Goal: Book appointment/travel/reservation

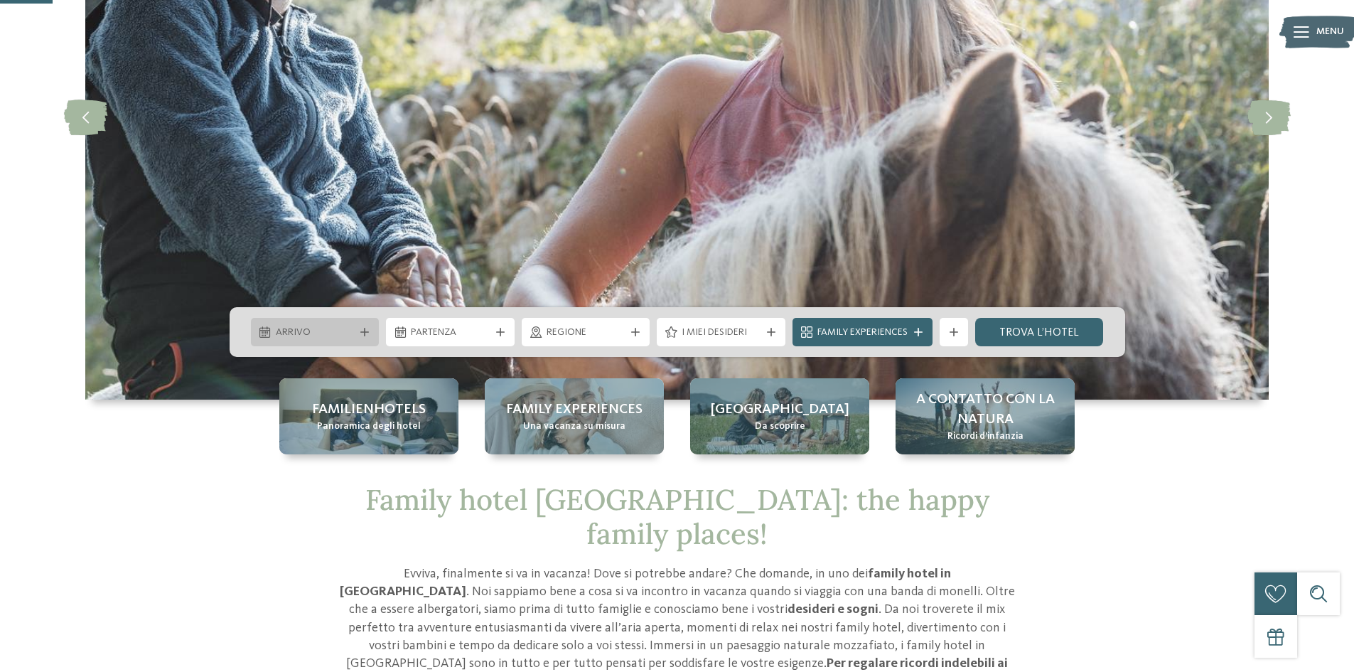
click at [363, 336] on div "Arrivo" at bounding box center [315, 332] width 129 height 28
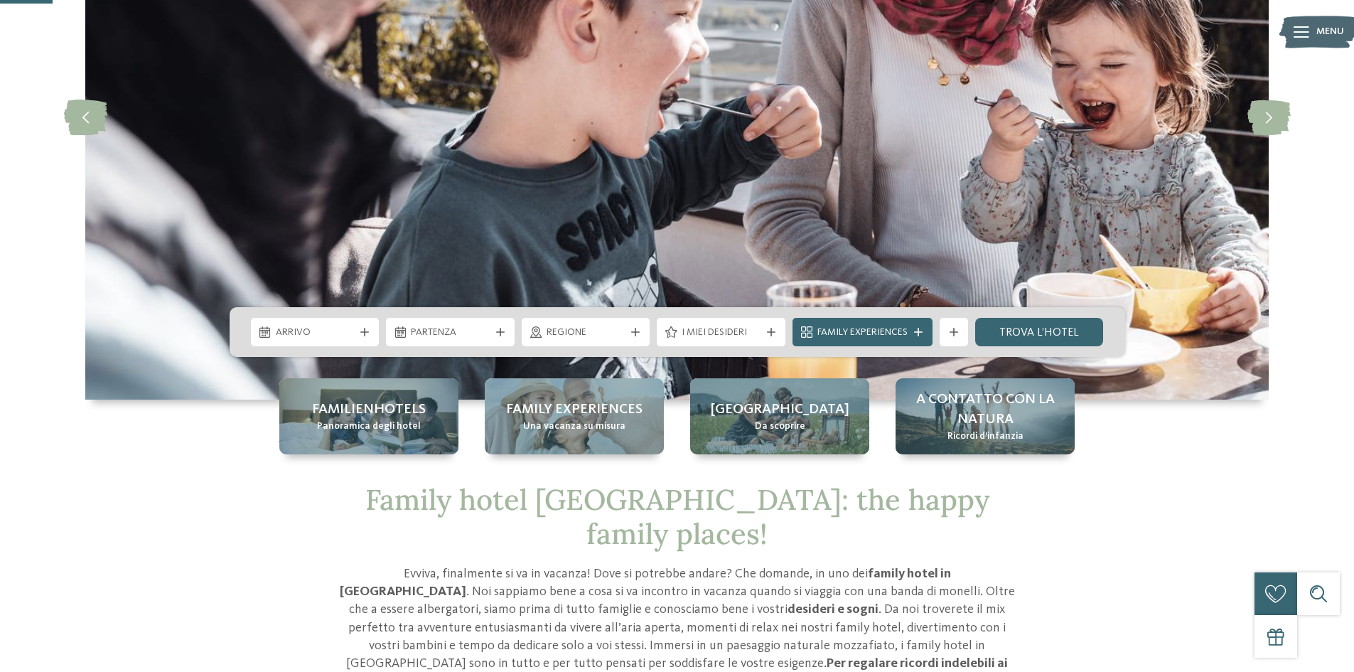
click at [473, 354] on div "Arrivo [GEOGRAPHIC_DATA]" at bounding box center [678, 332] width 896 height 50
click at [352, 335] on span "Arrivo" at bounding box center [315, 333] width 79 height 14
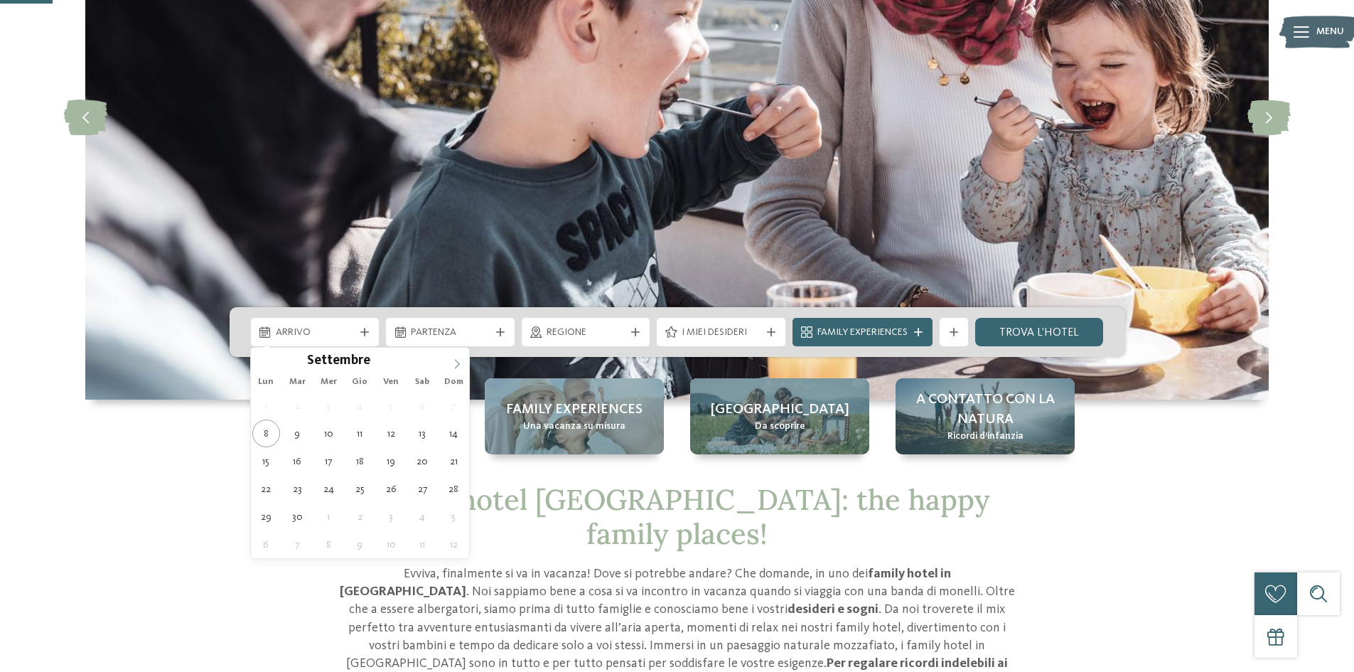
click at [460, 365] on icon at bounding box center [457, 364] width 10 height 10
type input "****"
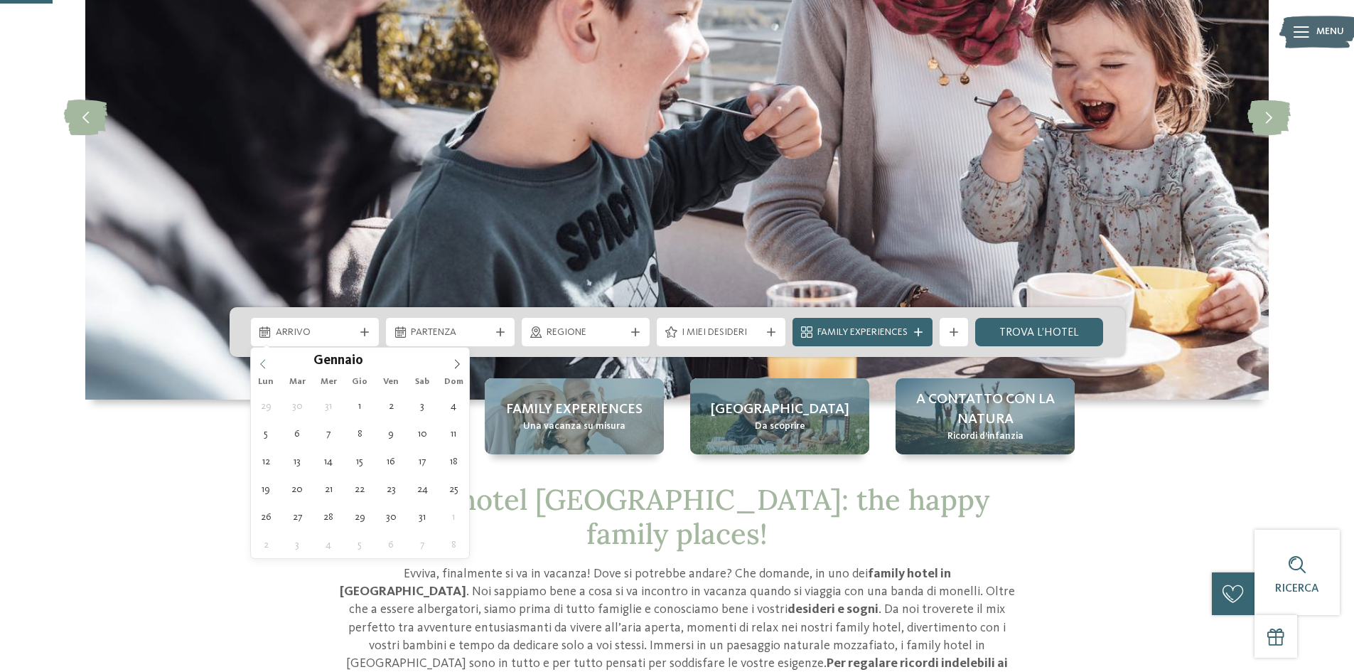
click at [254, 368] on span at bounding box center [263, 360] width 24 height 24
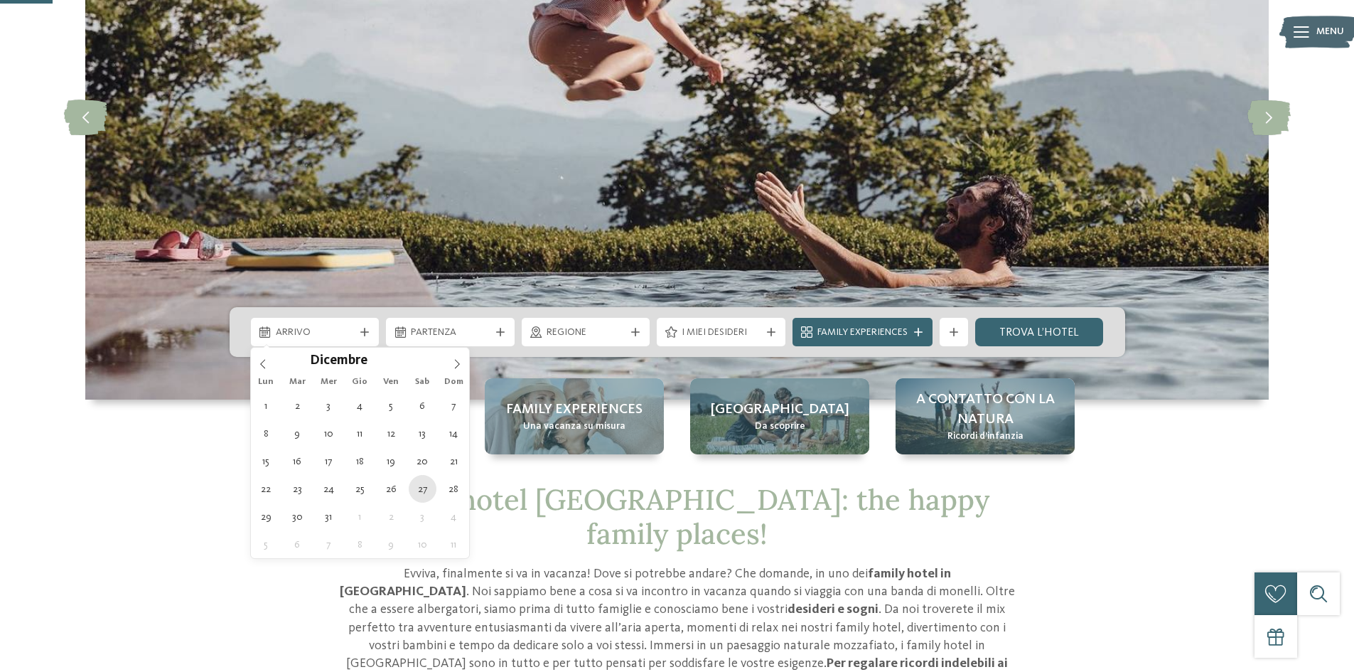
type div "[DATE]"
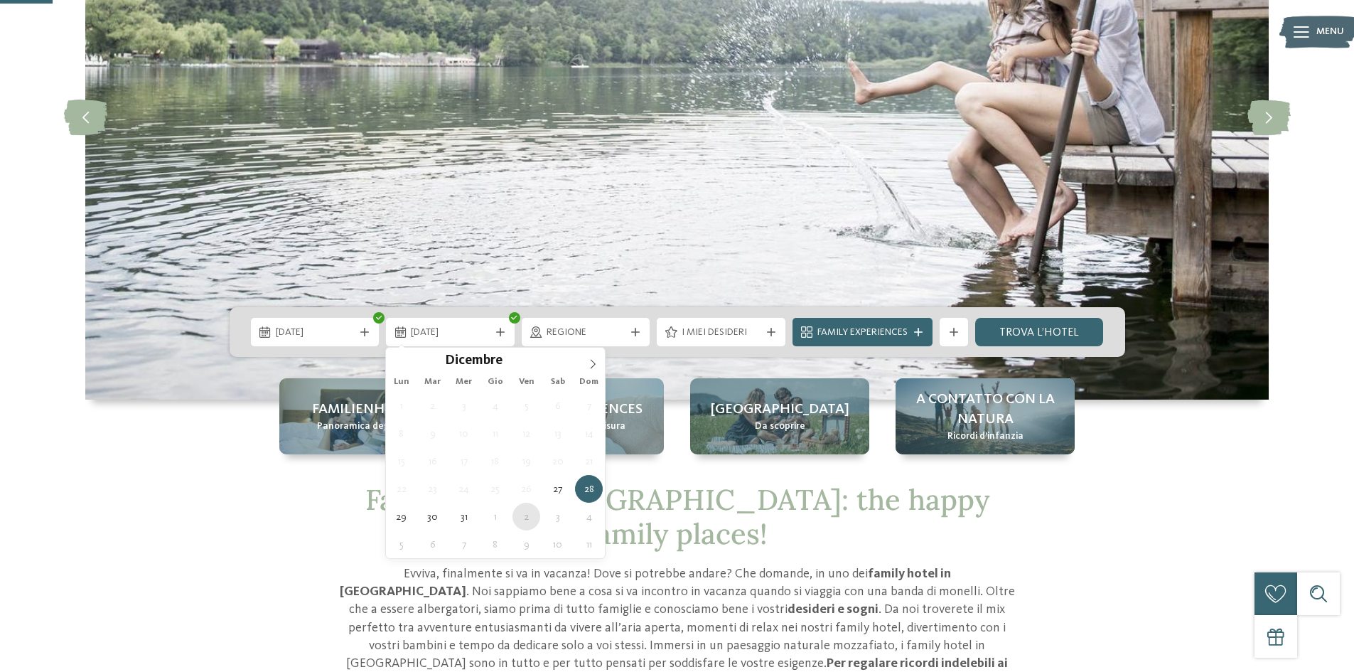
type div "[DATE]"
type input "****"
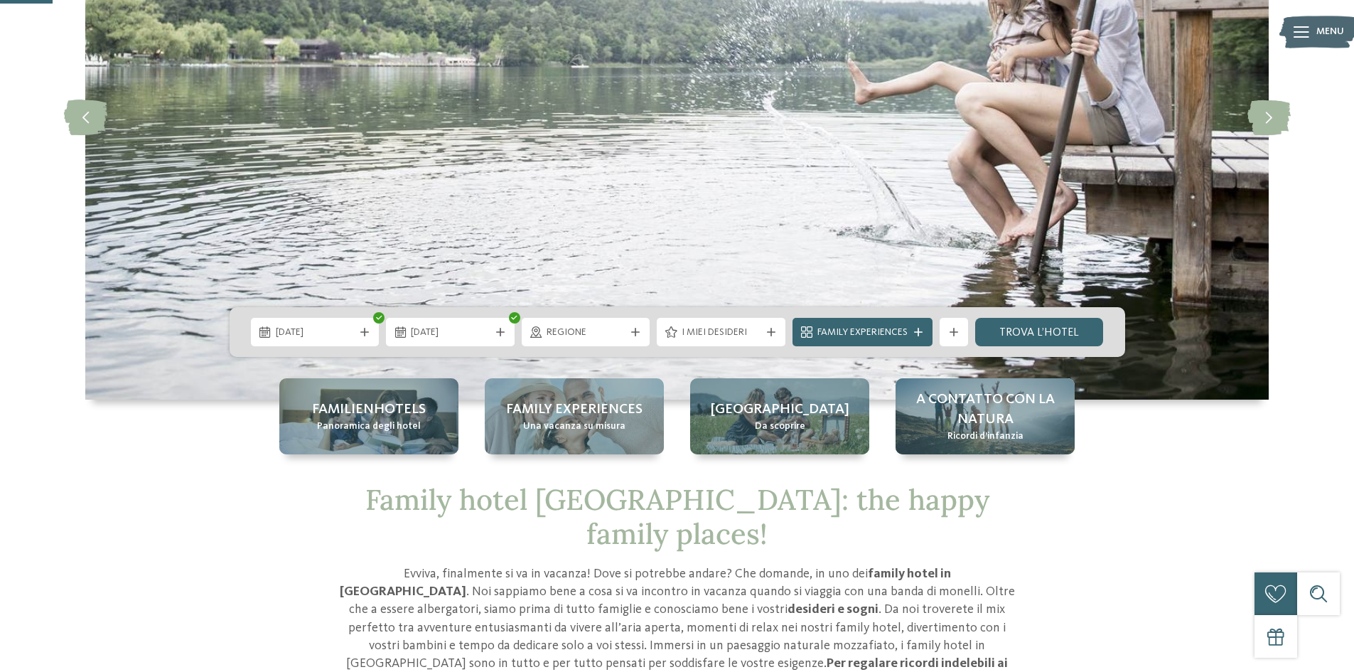
click at [458, 317] on div "[DATE] [DATE]" at bounding box center [678, 332] width 896 height 50
click at [460, 332] on span "[DATE]" at bounding box center [450, 333] width 79 height 14
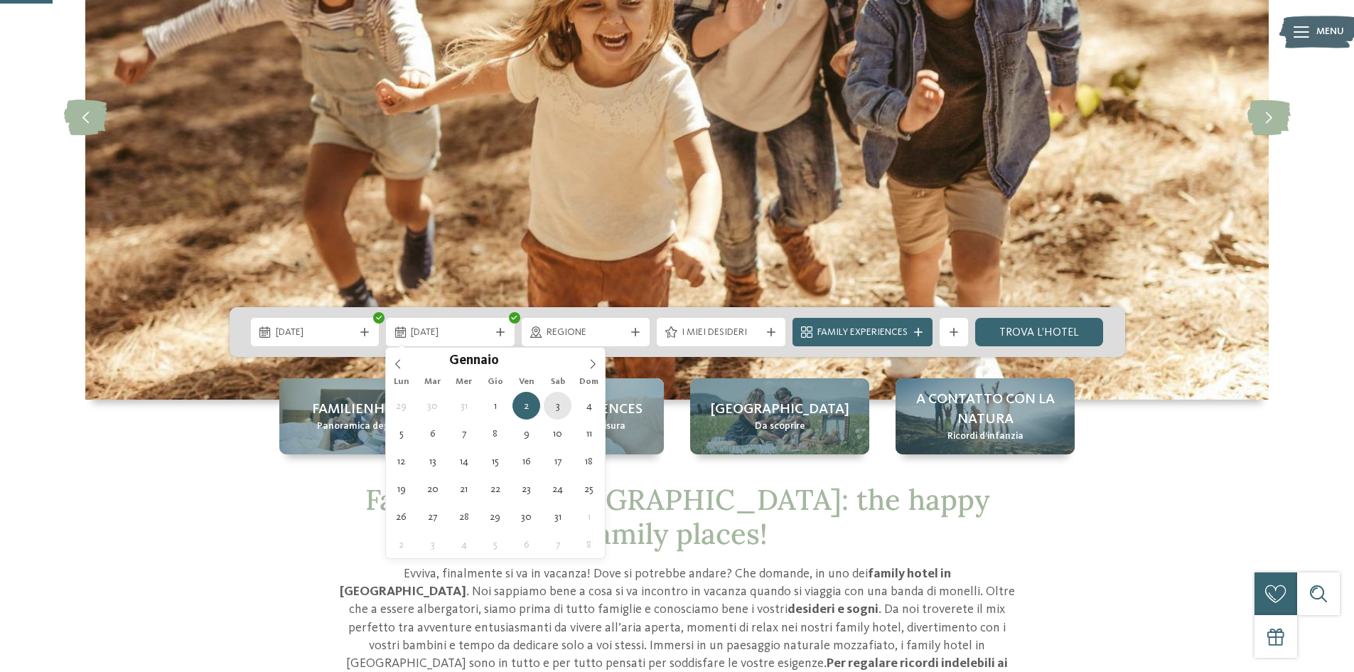
type div "[DATE]"
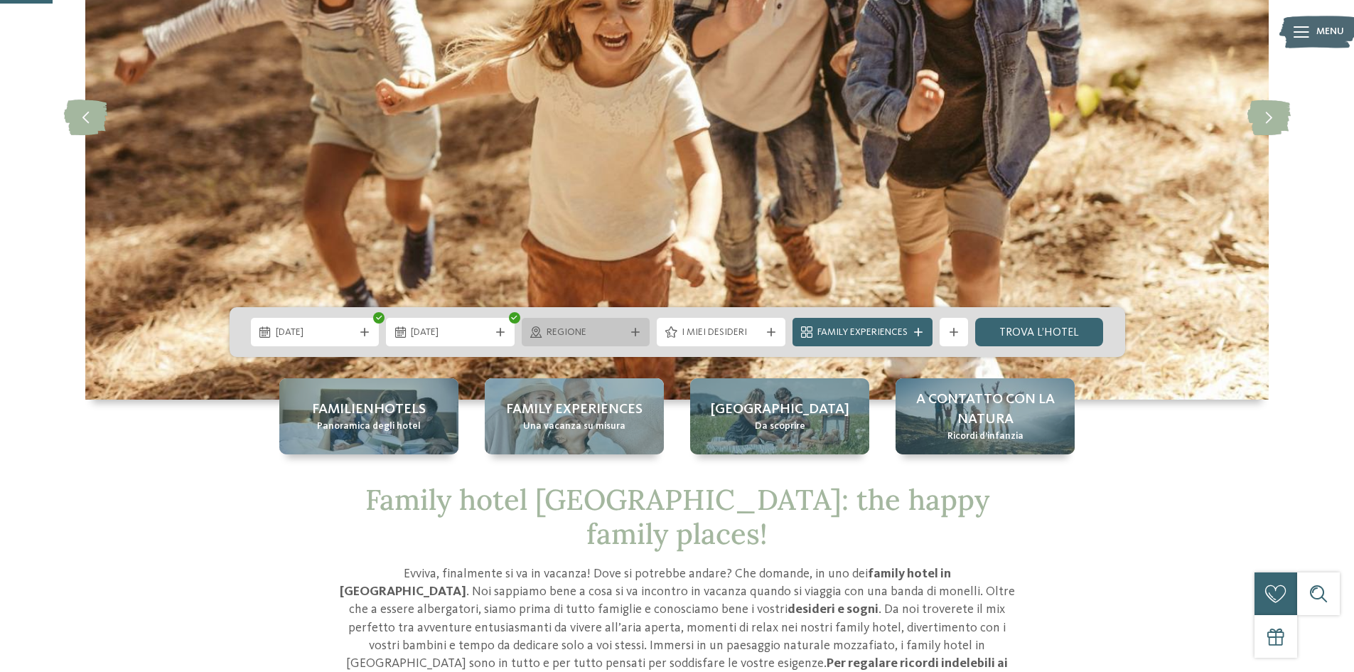
click at [581, 336] on span "Regione" at bounding box center [586, 333] width 79 height 14
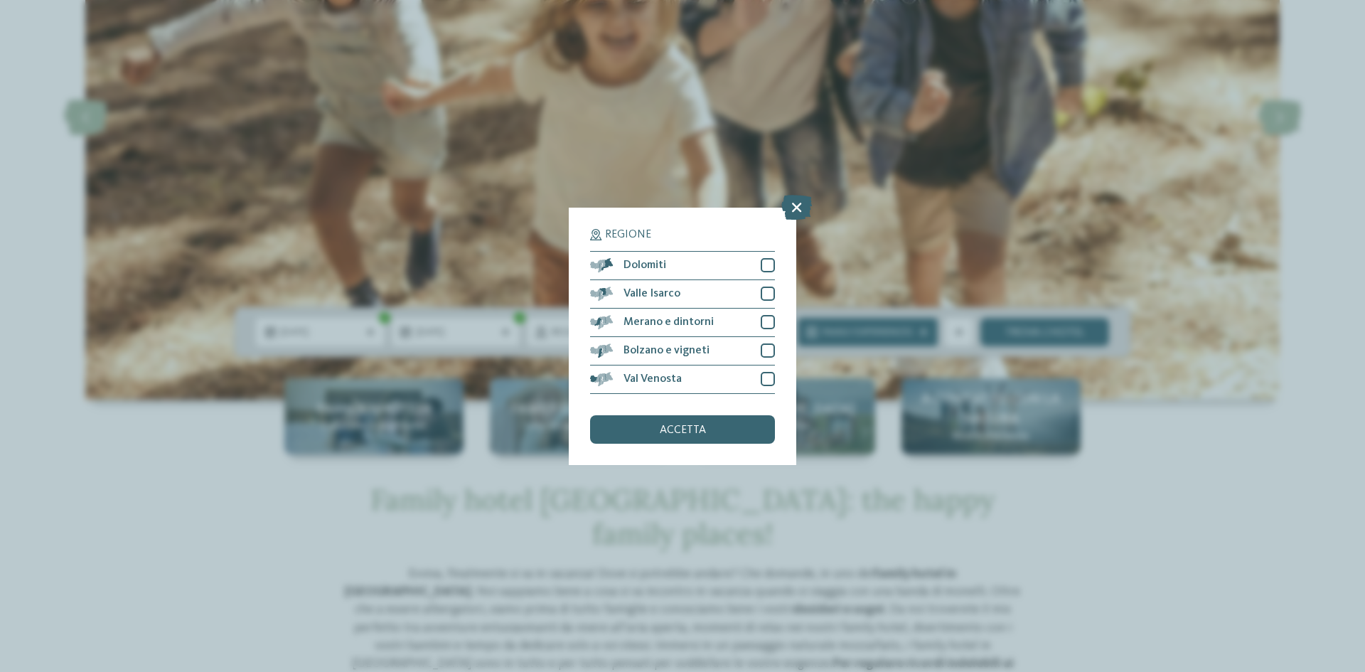
click at [780, 267] on div "Regione Dolomiti [GEOGRAPHIC_DATA]" at bounding box center [682, 336] width 227 height 257
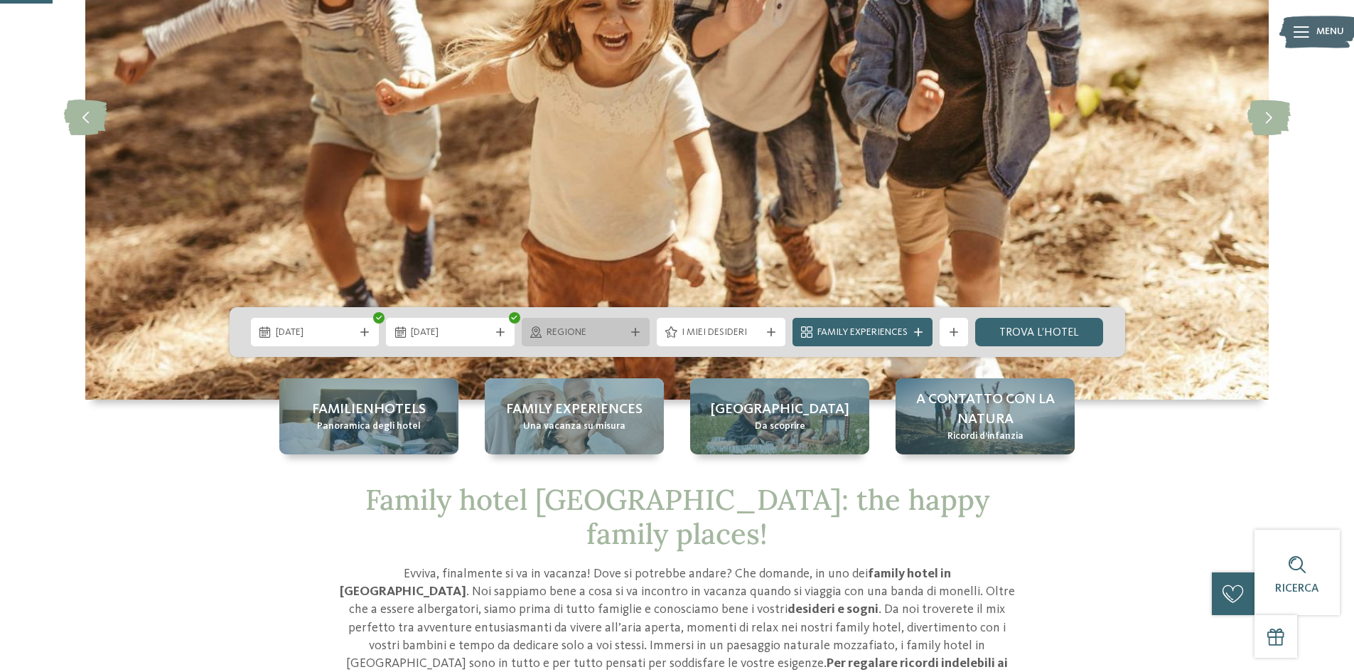
click at [612, 334] on span "Regione" at bounding box center [586, 333] width 79 height 14
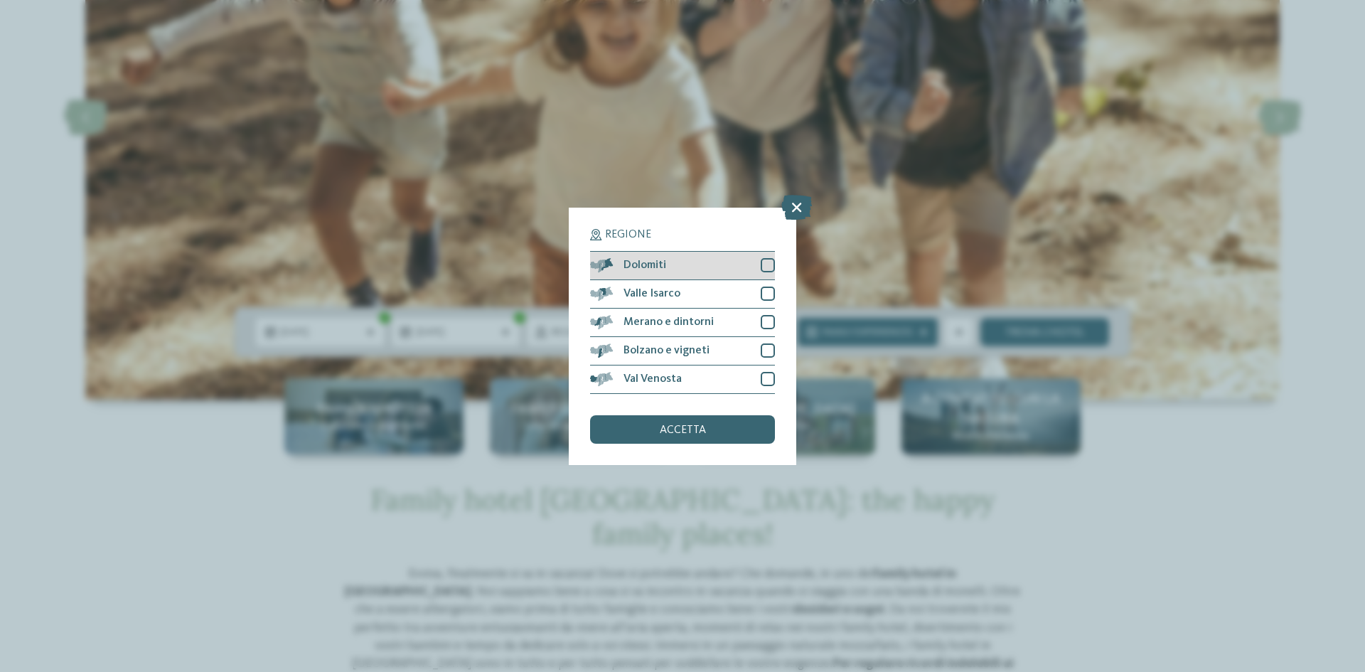
click at [766, 267] on div at bounding box center [768, 265] width 14 height 14
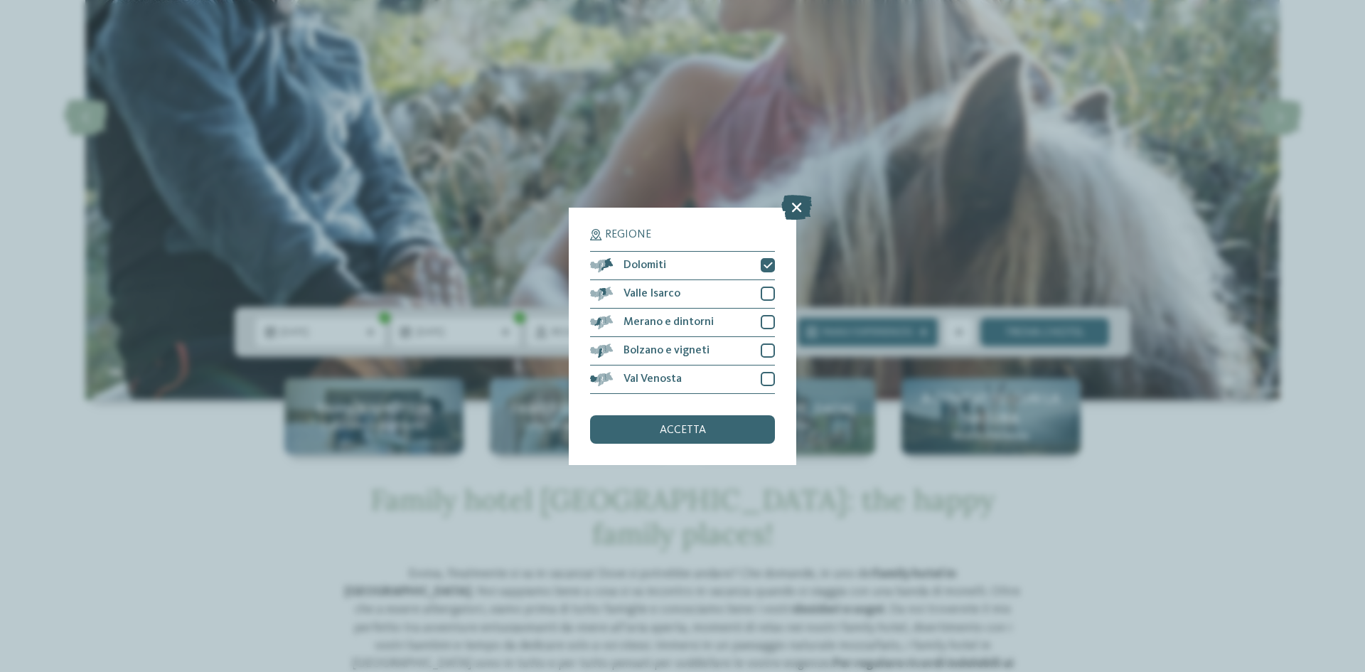
click at [795, 210] on icon at bounding box center [796, 206] width 31 height 25
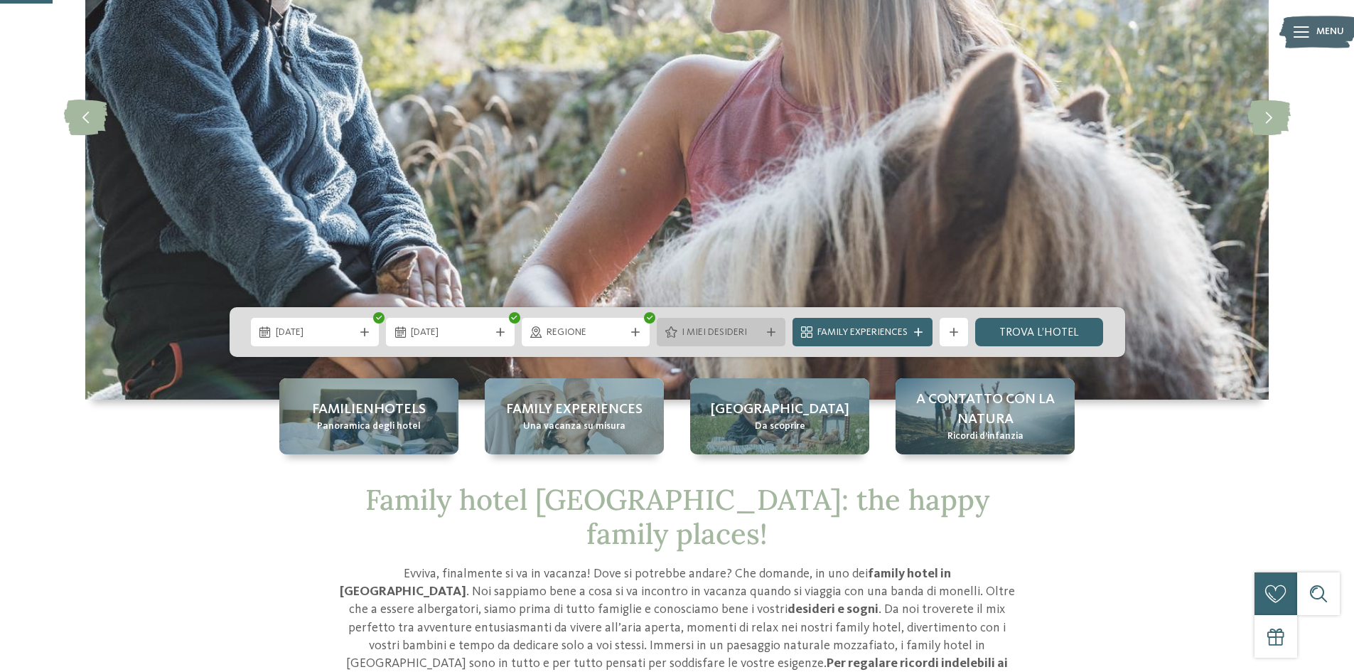
click at [724, 331] on span "I miei desideri" at bounding box center [721, 333] width 79 height 14
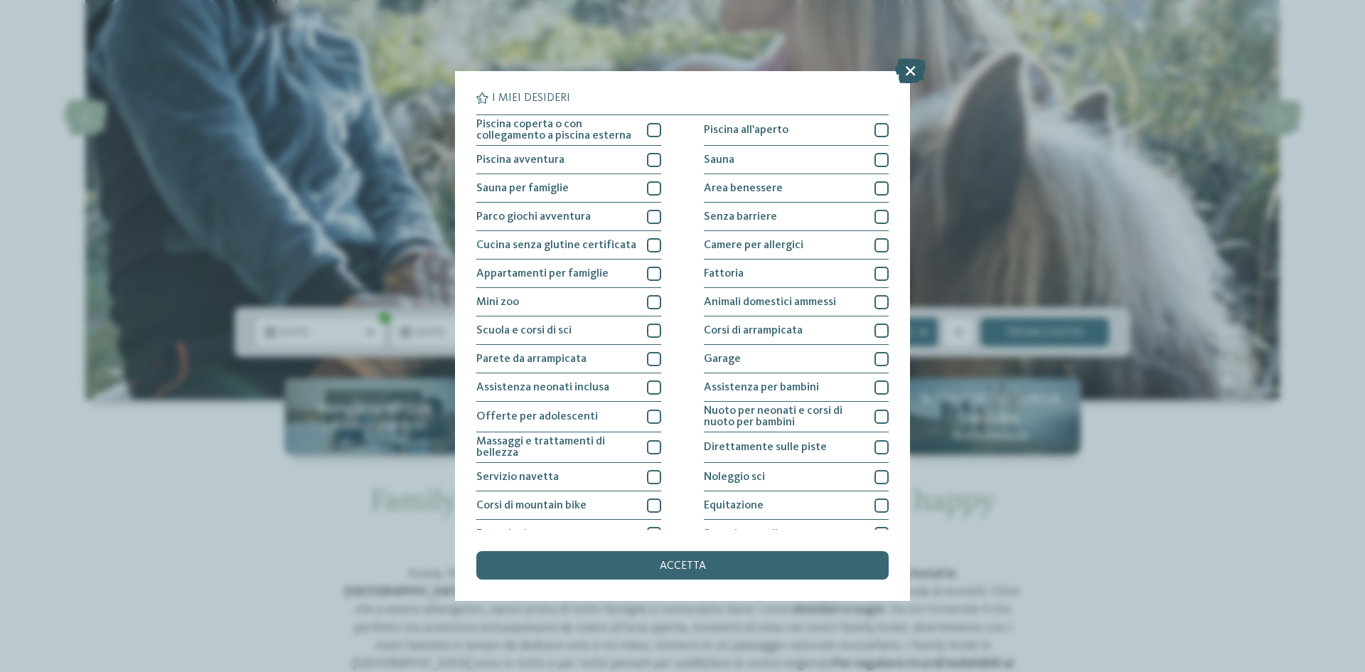
click at [914, 67] on icon at bounding box center [910, 70] width 31 height 25
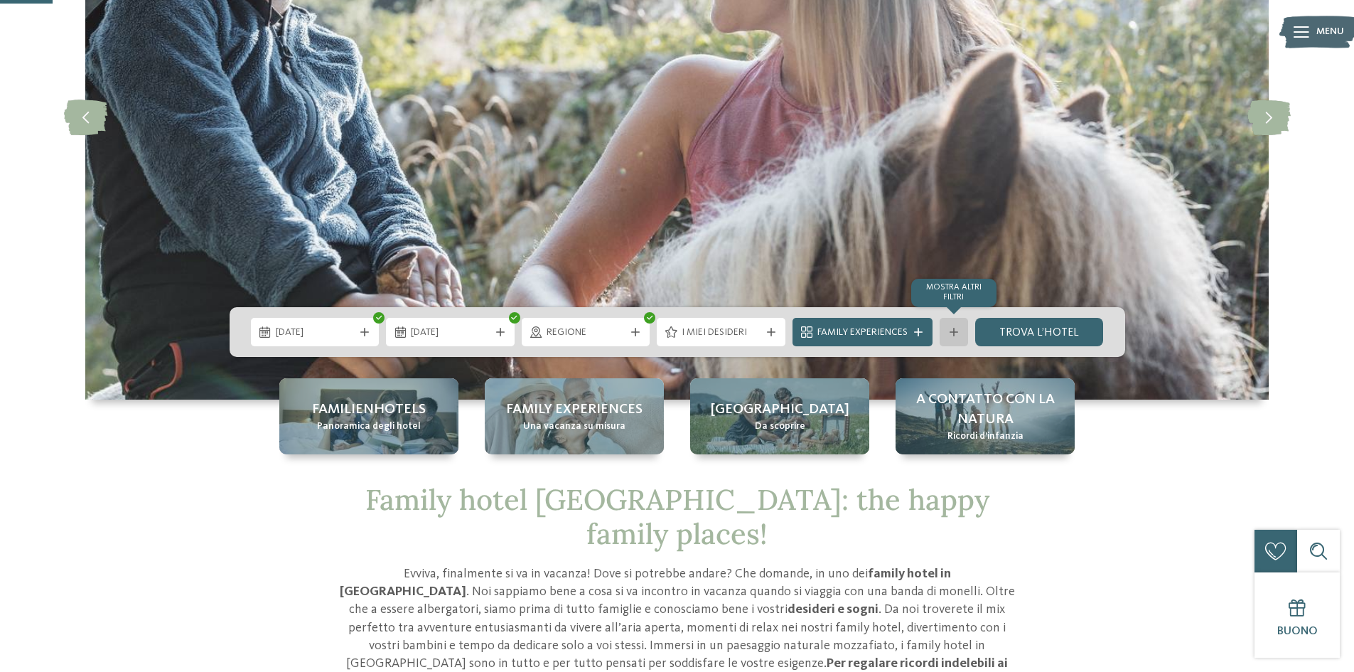
click at [950, 332] on icon at bounding box center [954, 332] width 9 height 9
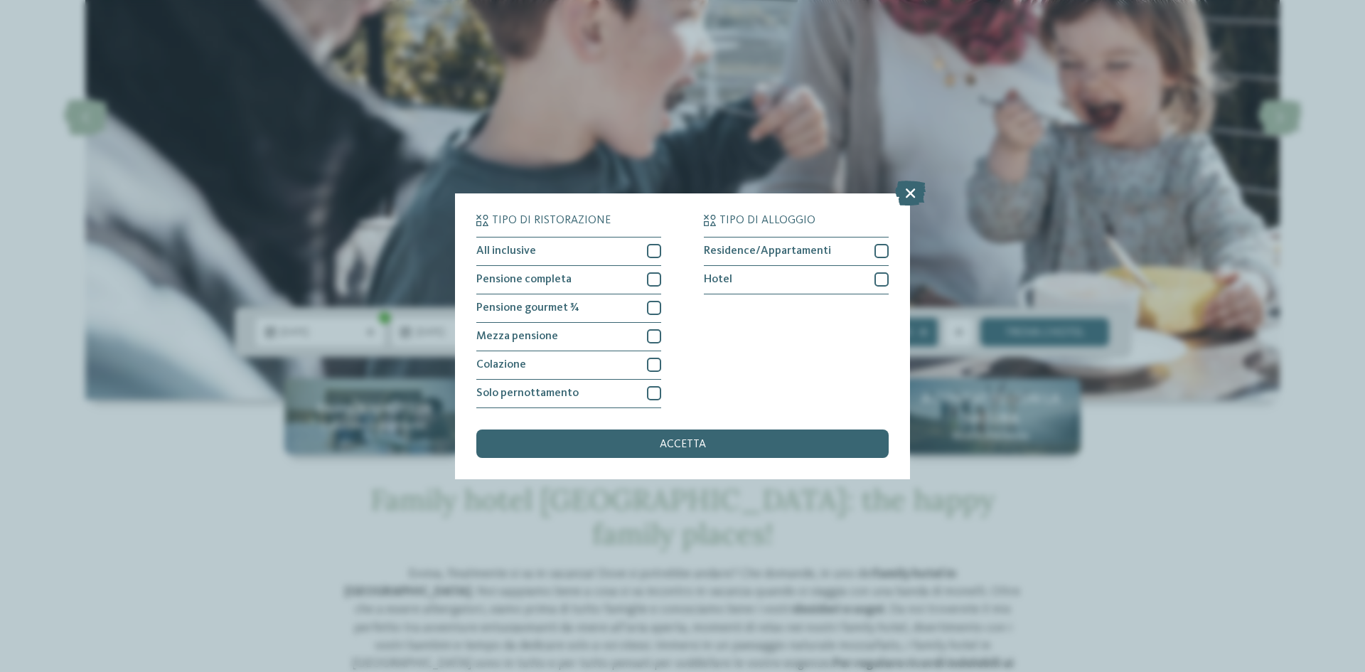
click at [913, 195] on icon at bounding box center [910, 192] width 31 height 25
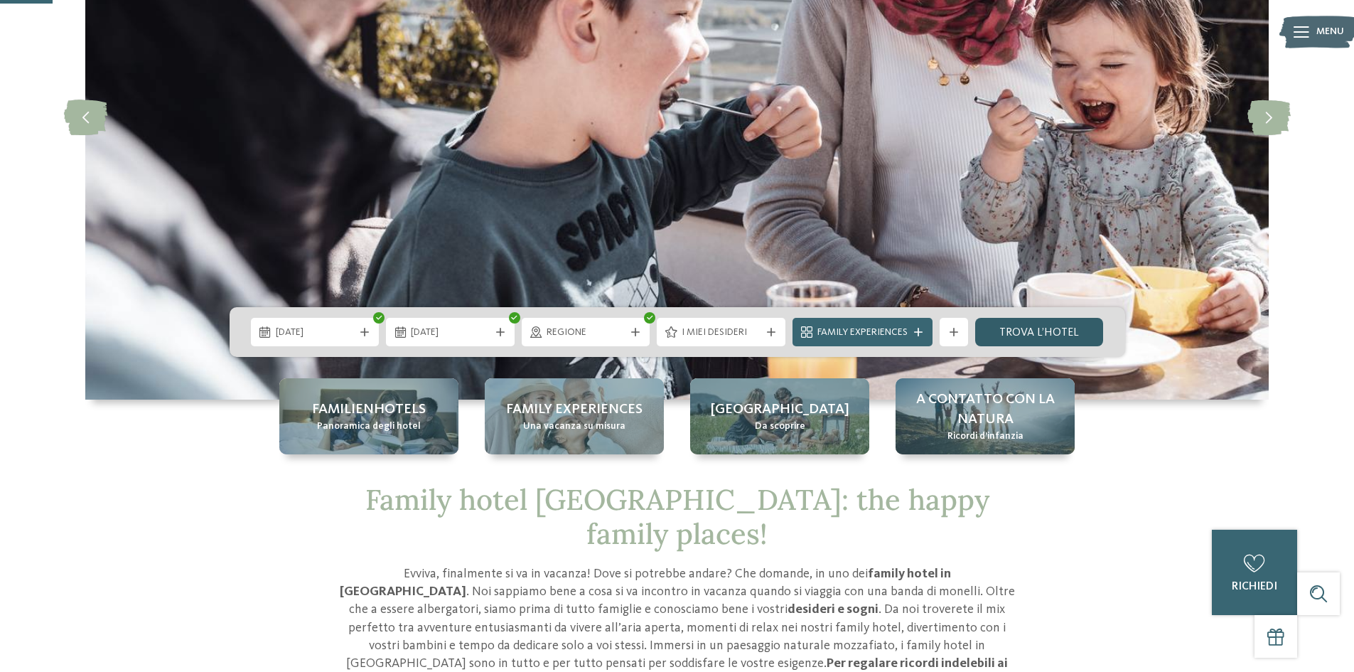
click at [1026, 333] on link "trova l’hotel" at bounding box center [1039, 332] width 129 height 28
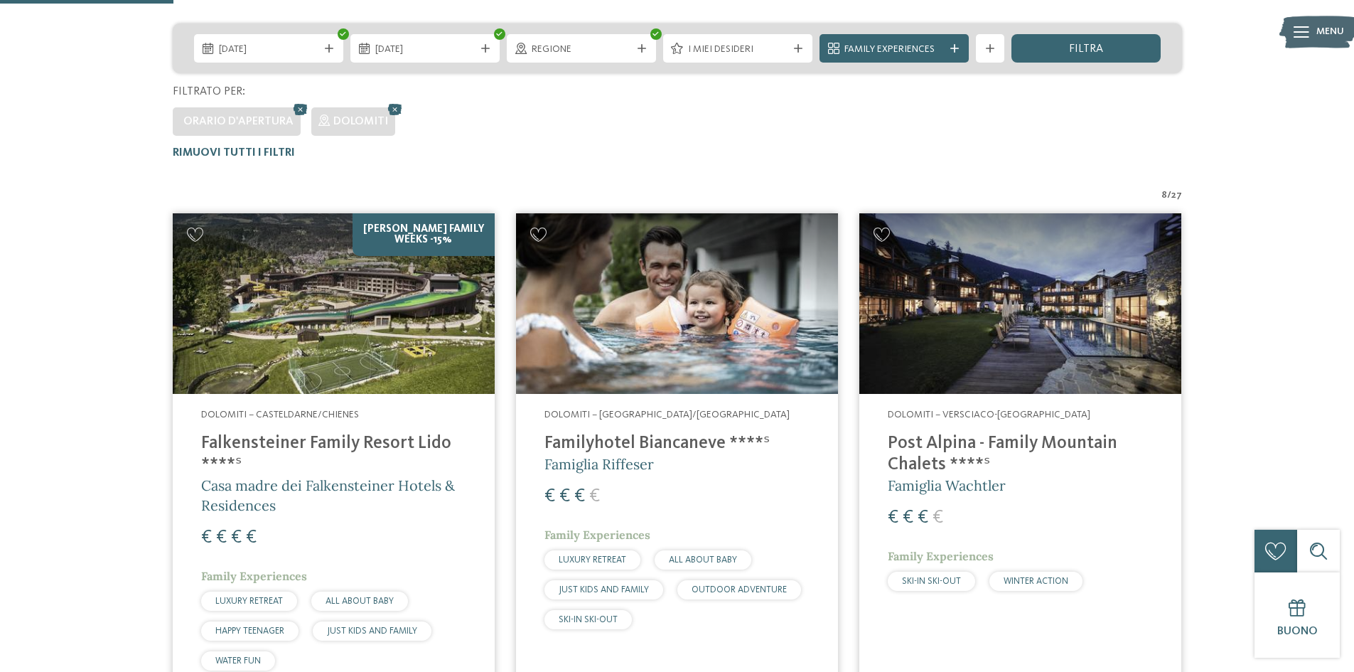
scroll to position [223, 0]
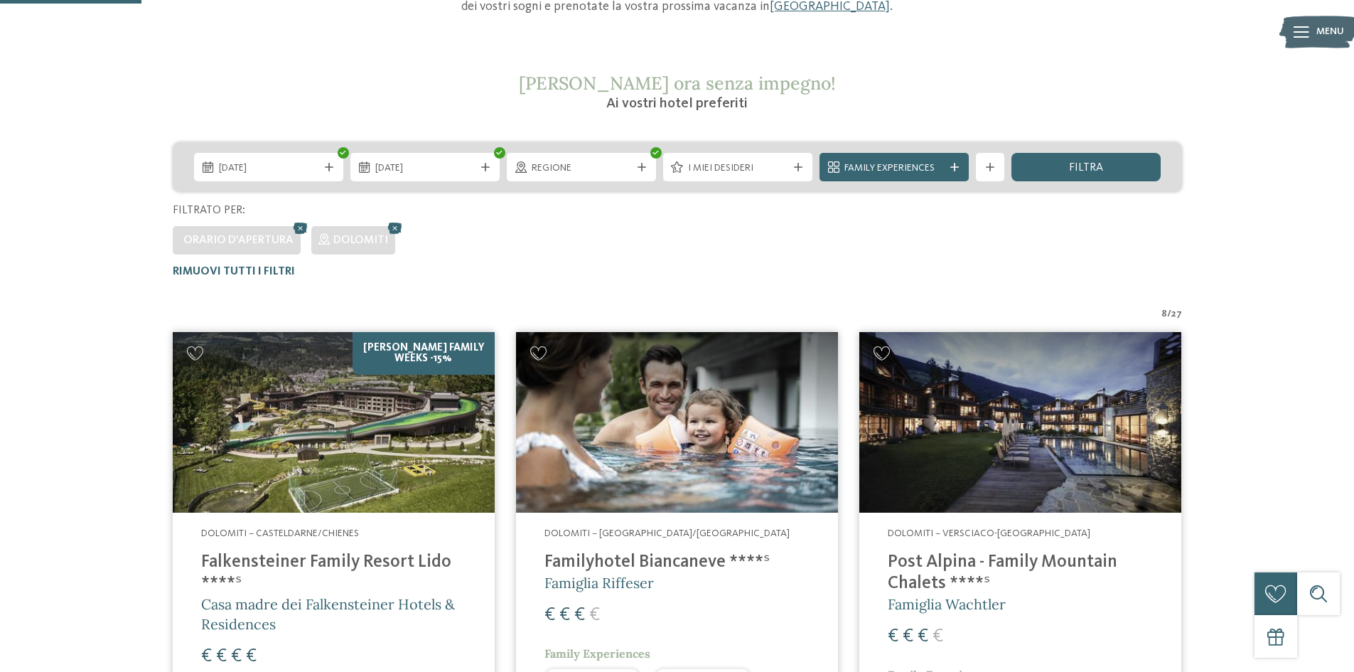
click at [667, 564] on h4 "Familyhotel Biancaneve ****ˢ" at bounding box center [676, 562] width 265 height 21
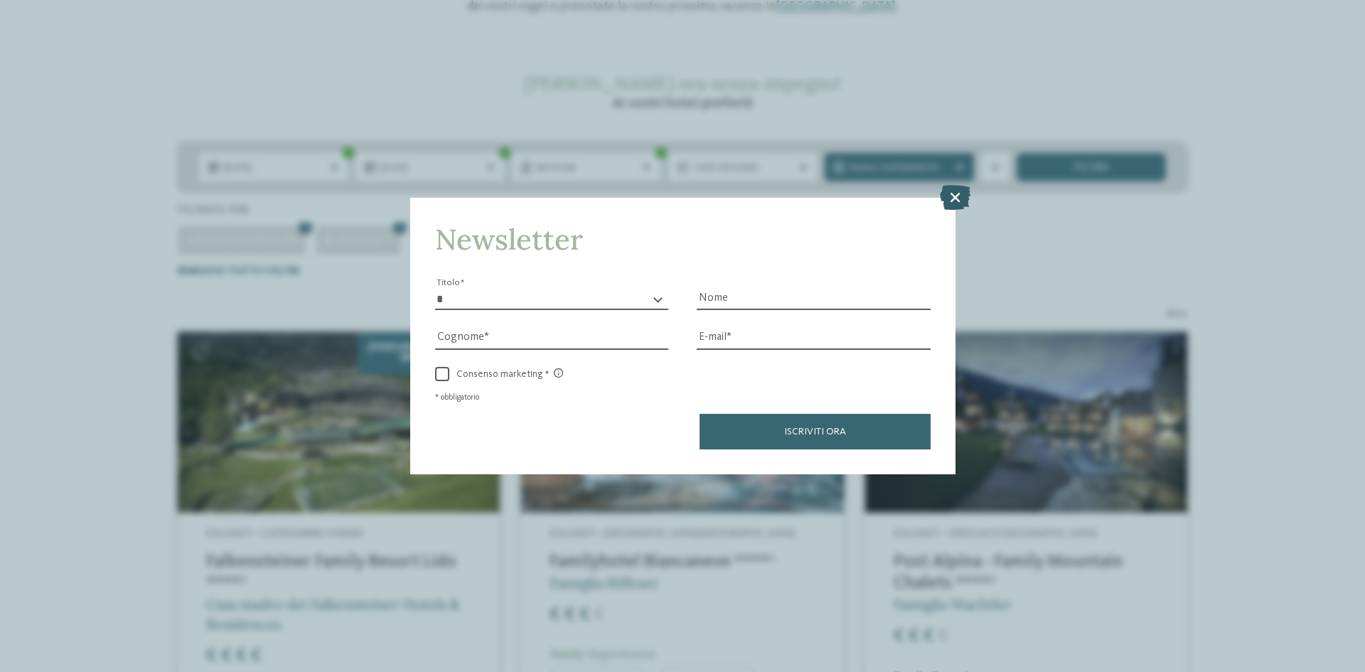
click at [952, 208] on icon at bounding box center [955, 197] width 31 height 25
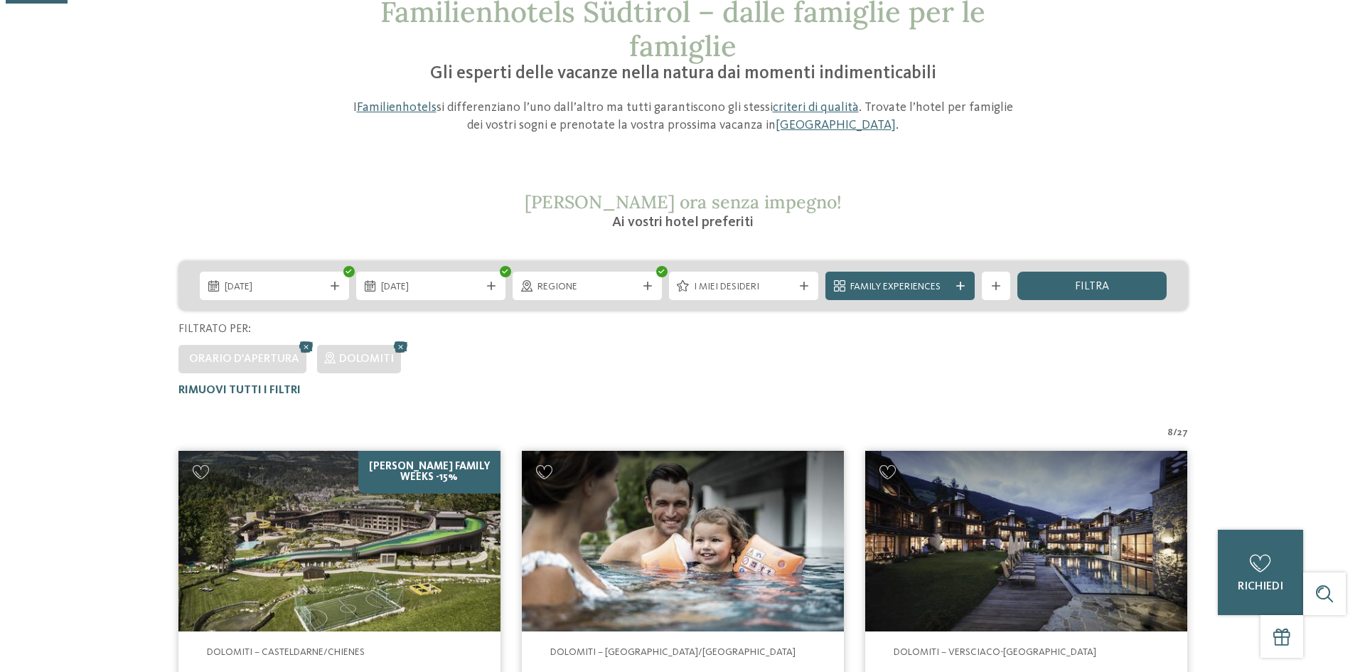
scroll to position [0, 0]
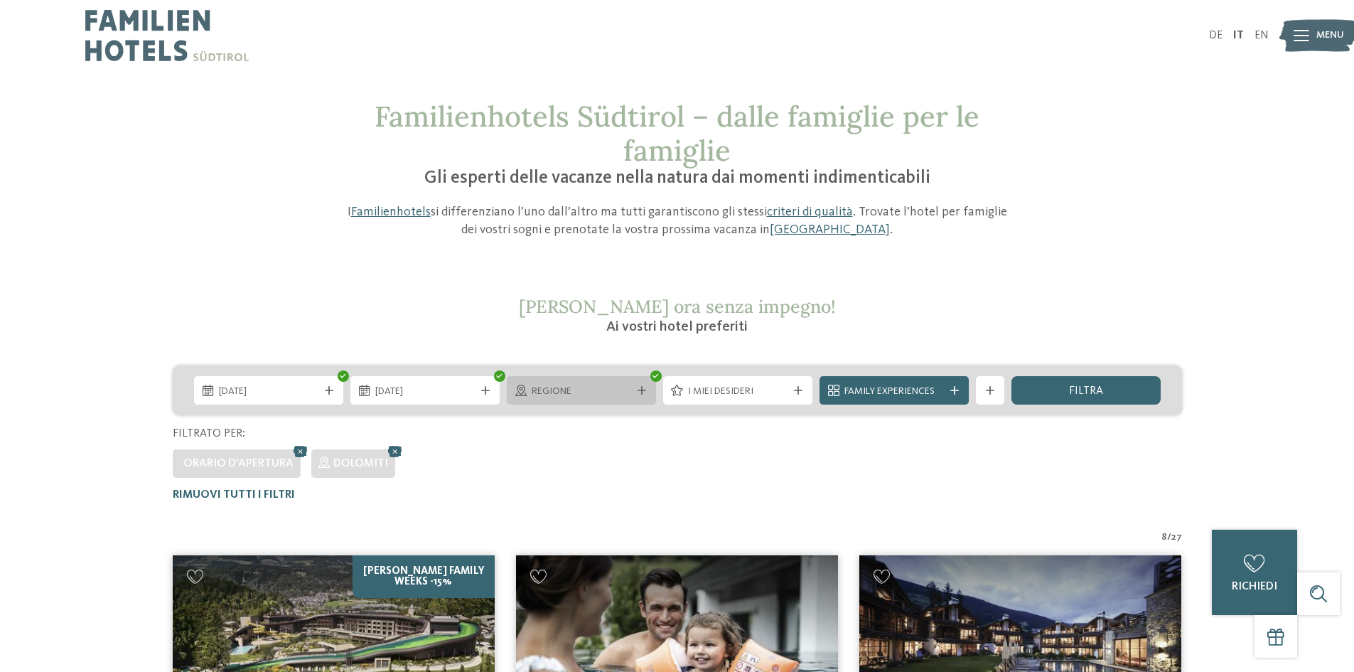
click at [645, 387] on icon at bounding box center [642, 390] width 9 height 9
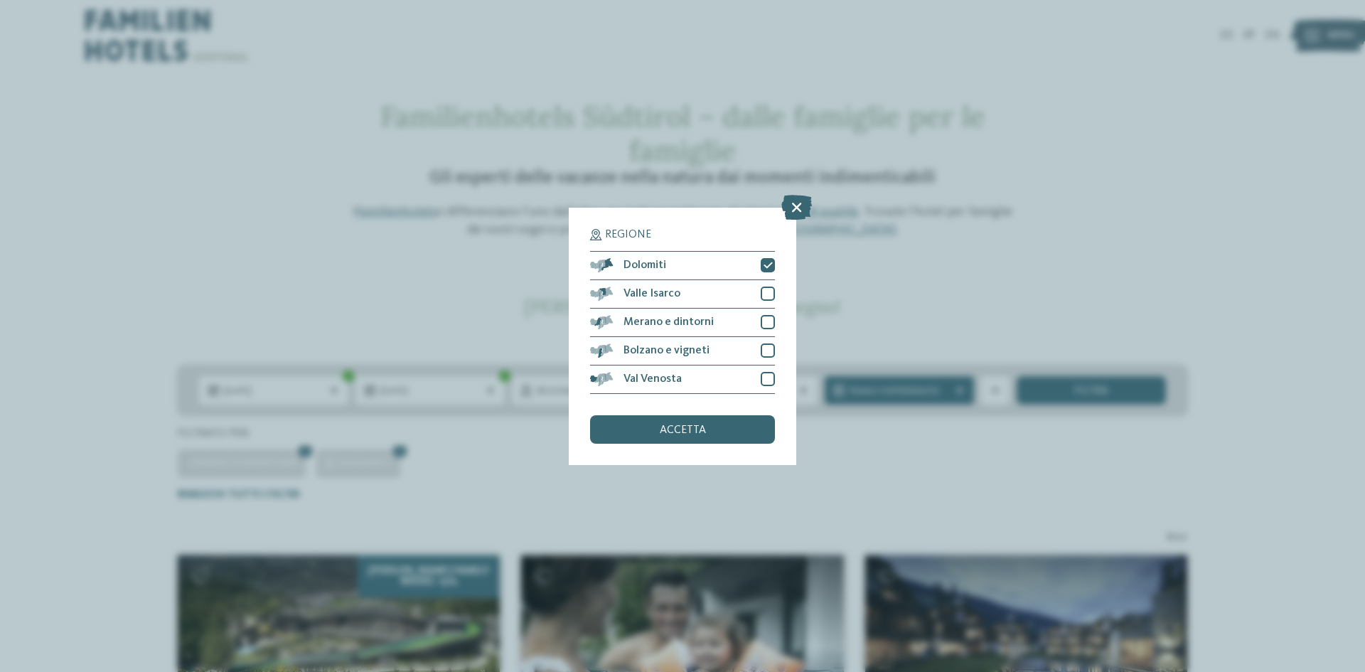
click at [763, 230] on h5 "Regione" at bounding box center [682, 234] width 185 height 11
click at [786, 208] on icon at bounding box center [796, 206] width 31 height 25
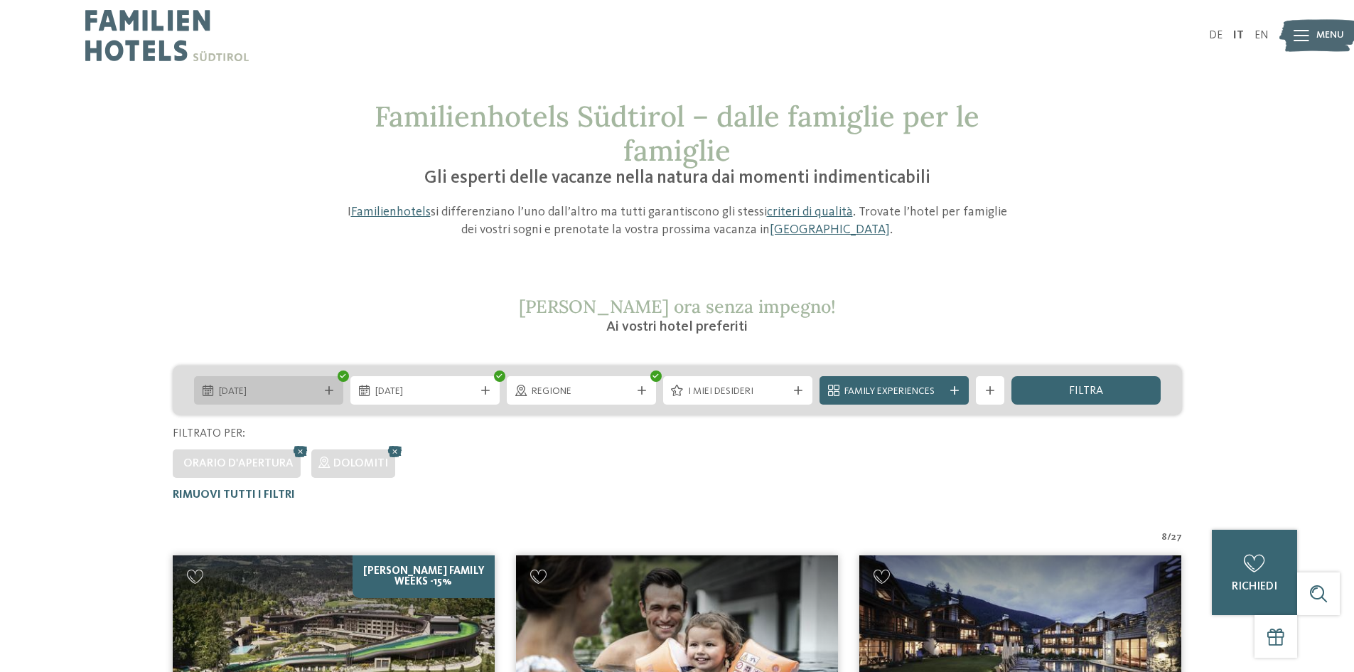
click at [331, 389] on icon at bounding box center [329, 390] width 9 height 9
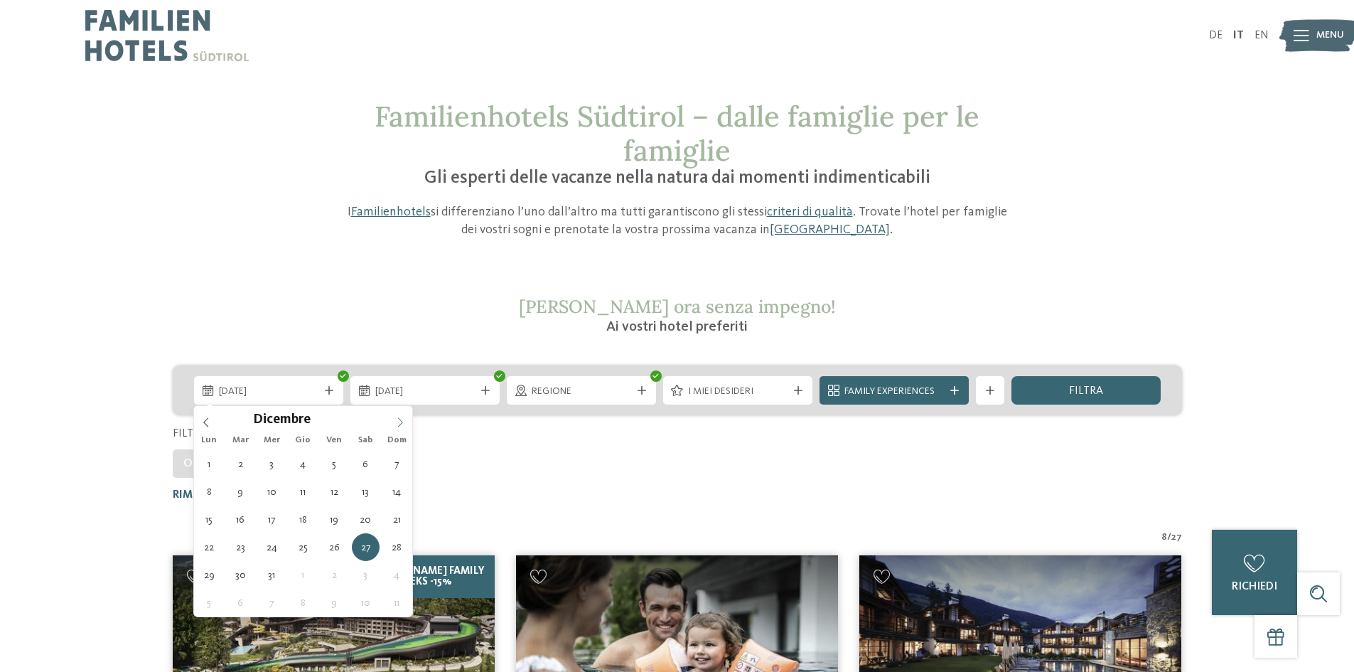
type input "****"
click at [399, 425] on icon at bounding box center [400, 422] width 10 height 10
type div "24.01.2026"
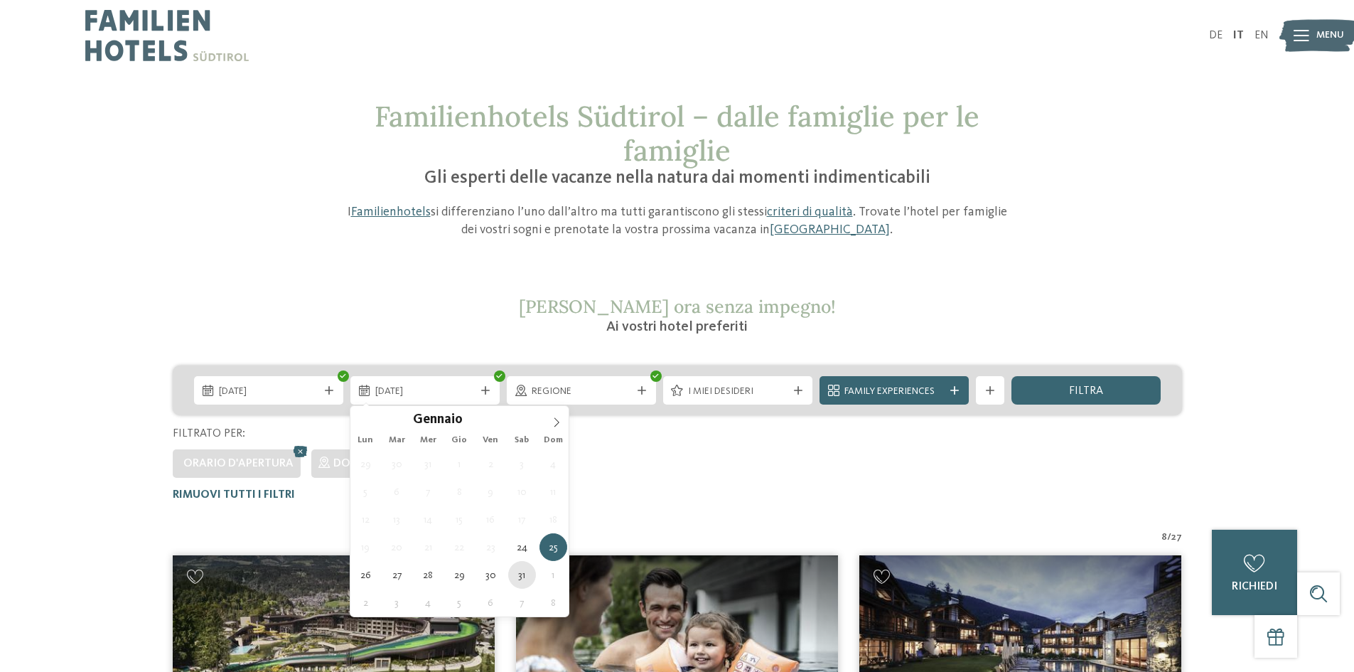
type div "31.01.2026"
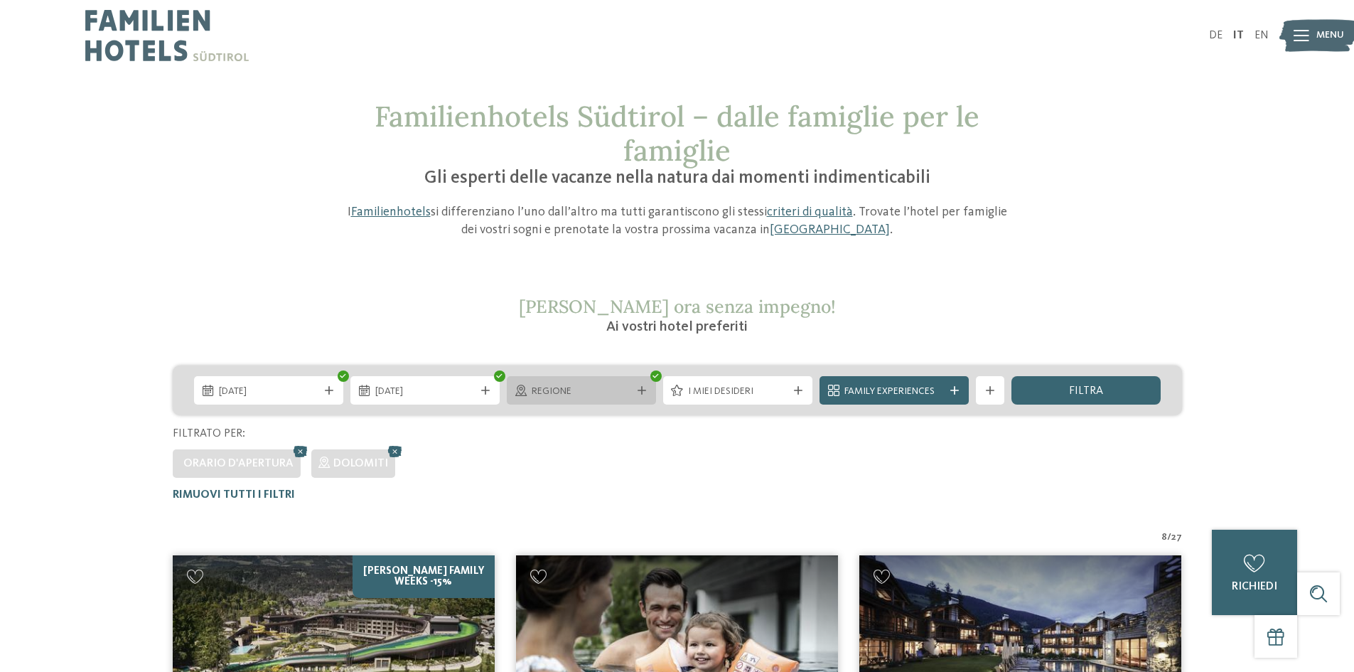
click at [650, 394] on div "Regione" at bounding box center [581, 390] width 149 height 28
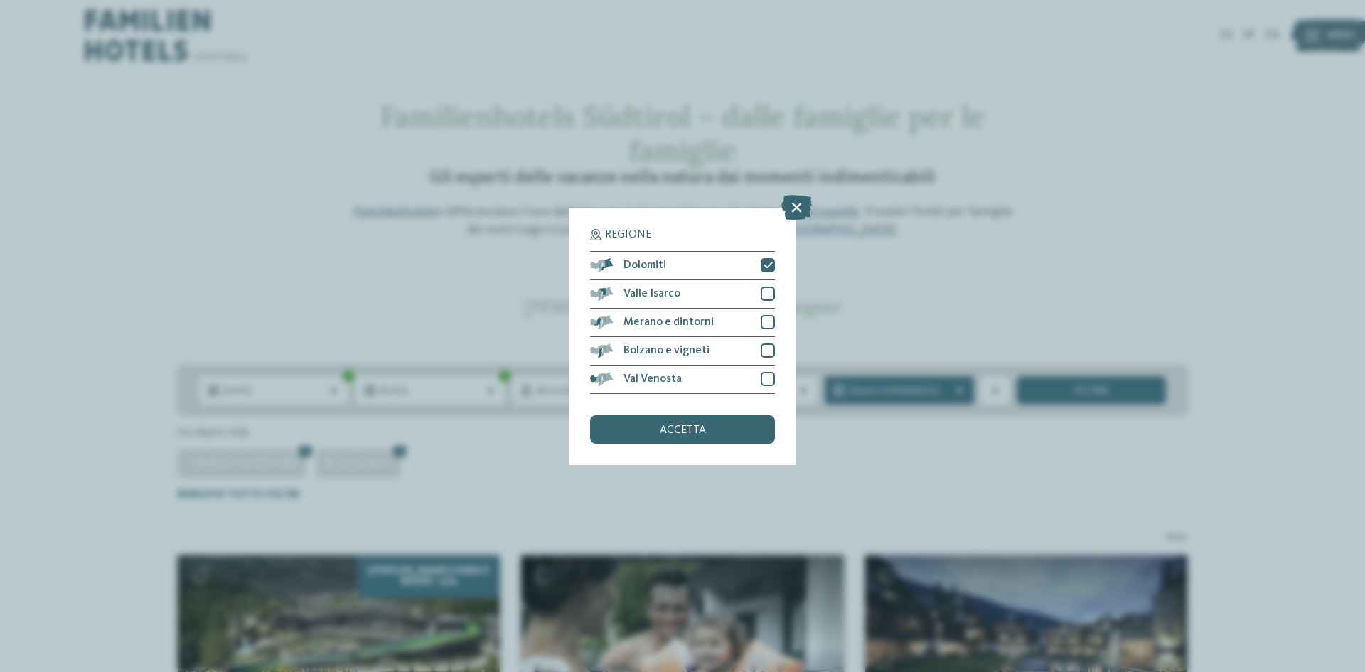
click at [935, 431] on div "Regione Dolomiti" at bounding box center [682, 336] width 1365 height 672
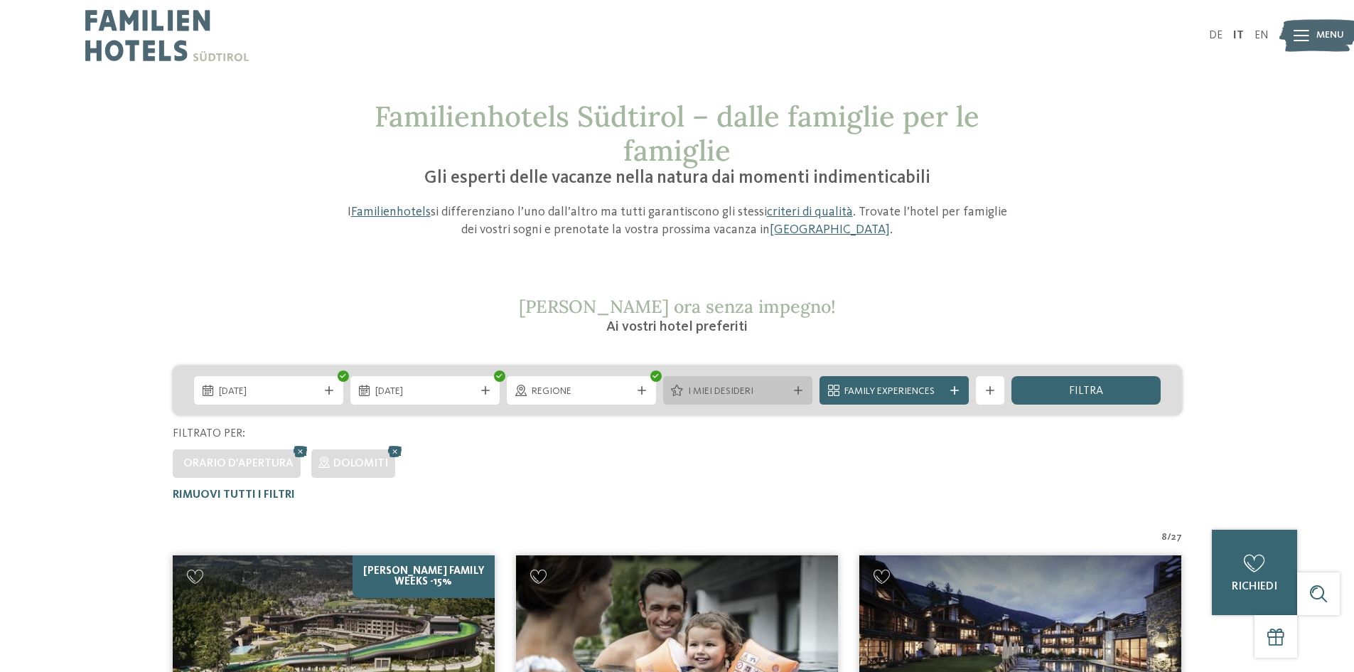
click at [797, 392] on icon at bounding box center [798, 390] width 9 height 9
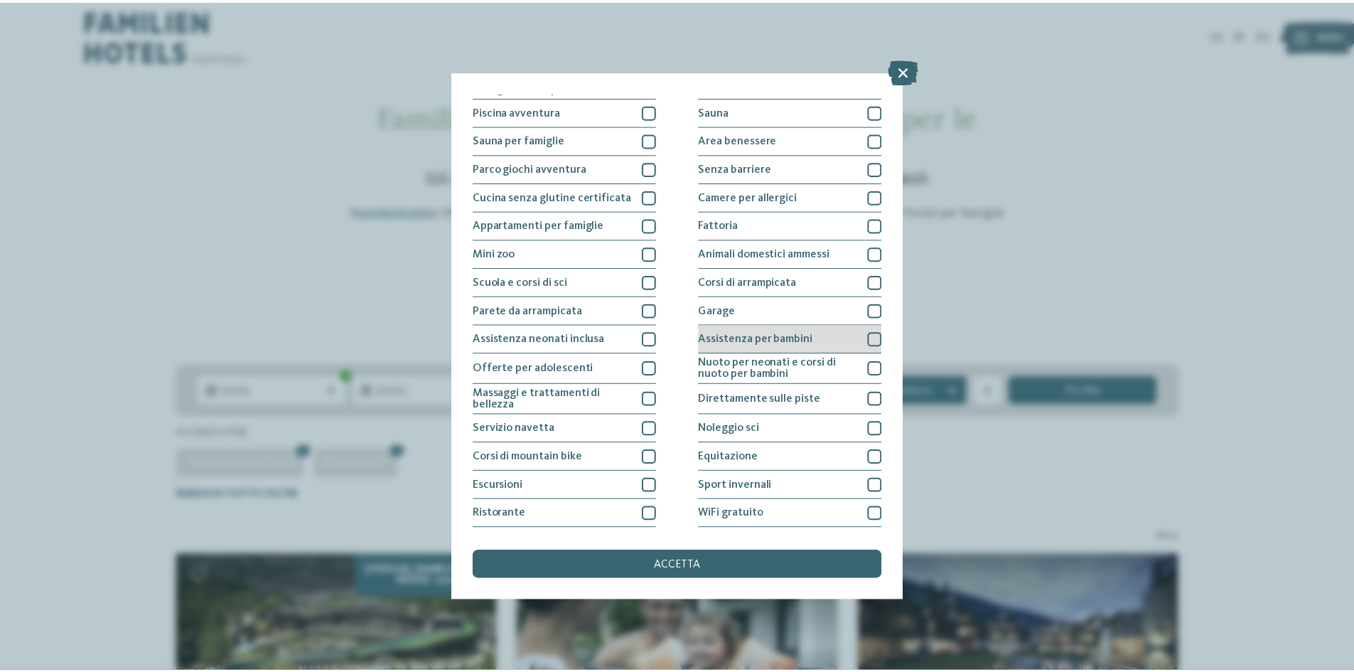
scroll to position [75, 0]
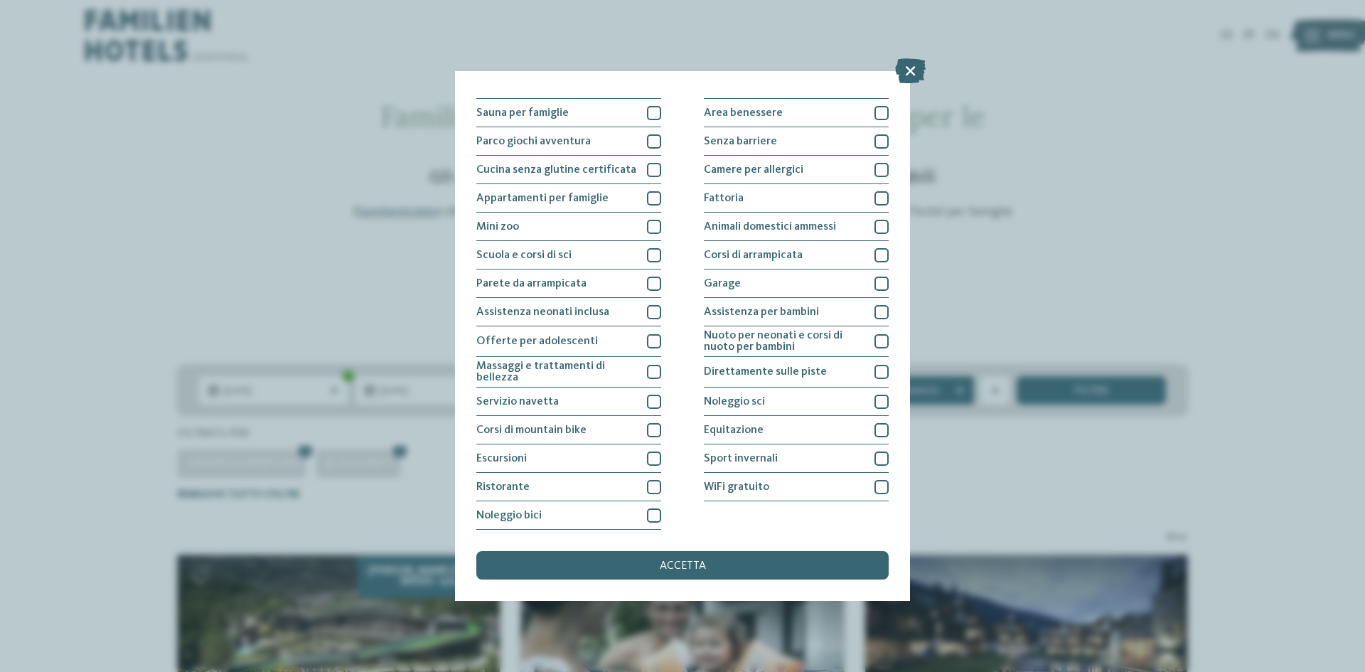
click at [963, 489] on div "I miei desideri Piscina coperta o con collegamento a piscina esterna Piscina al…" at bounding box center [682, 336] width 1365 height 672
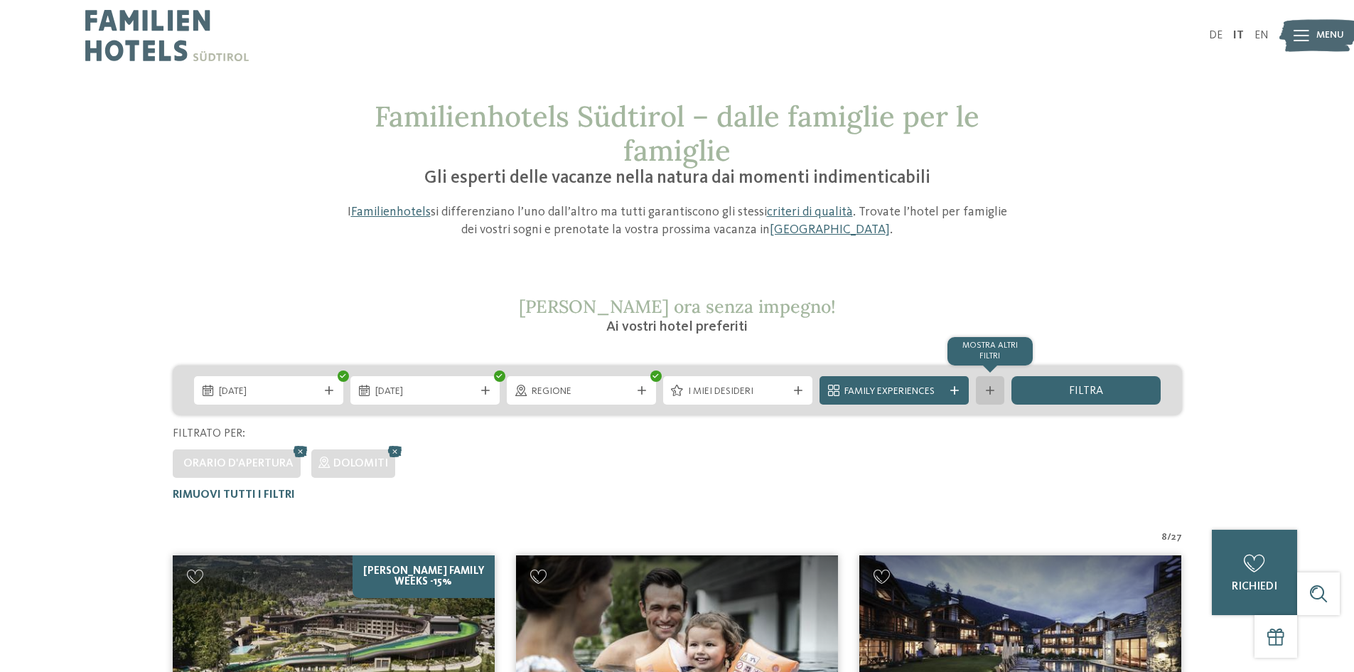
click at [983, 389] on div at bounding box center [990, 390] width 14 height 9
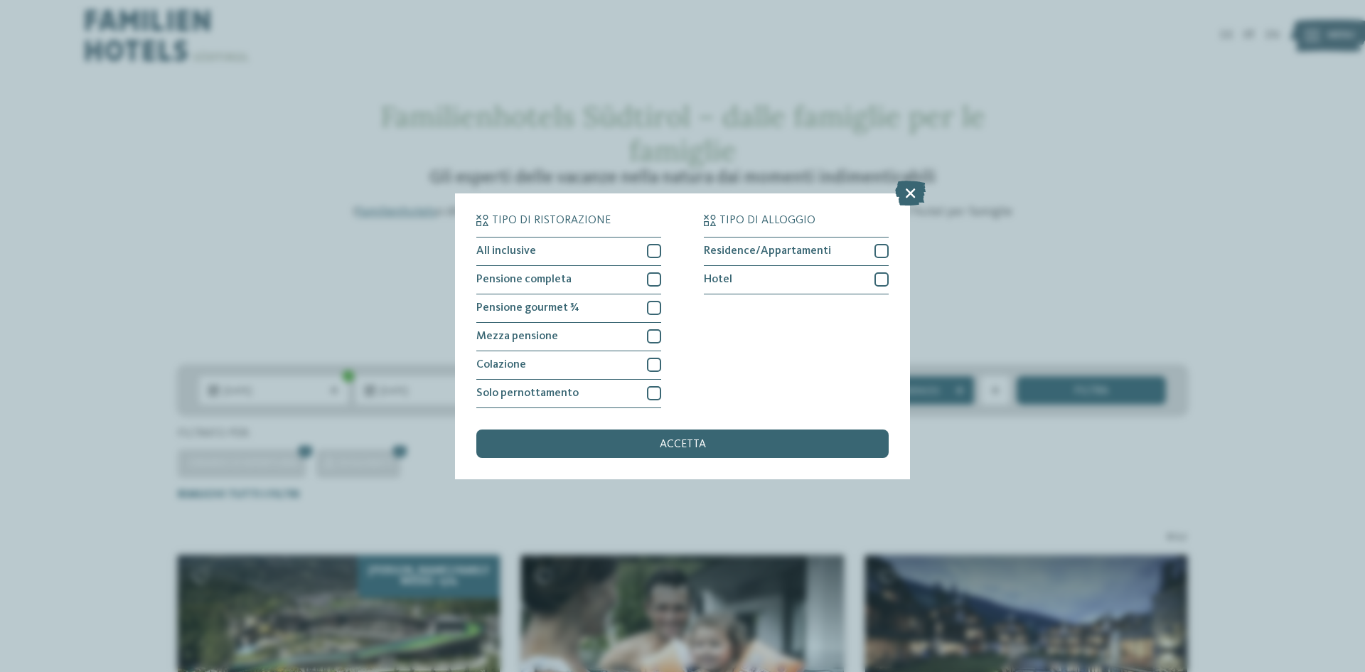
click at [1001, 451] on div "Tipo di ristorazione All inclusive Pensione completa" at bounding box center [682, 336] width 1365 height 672
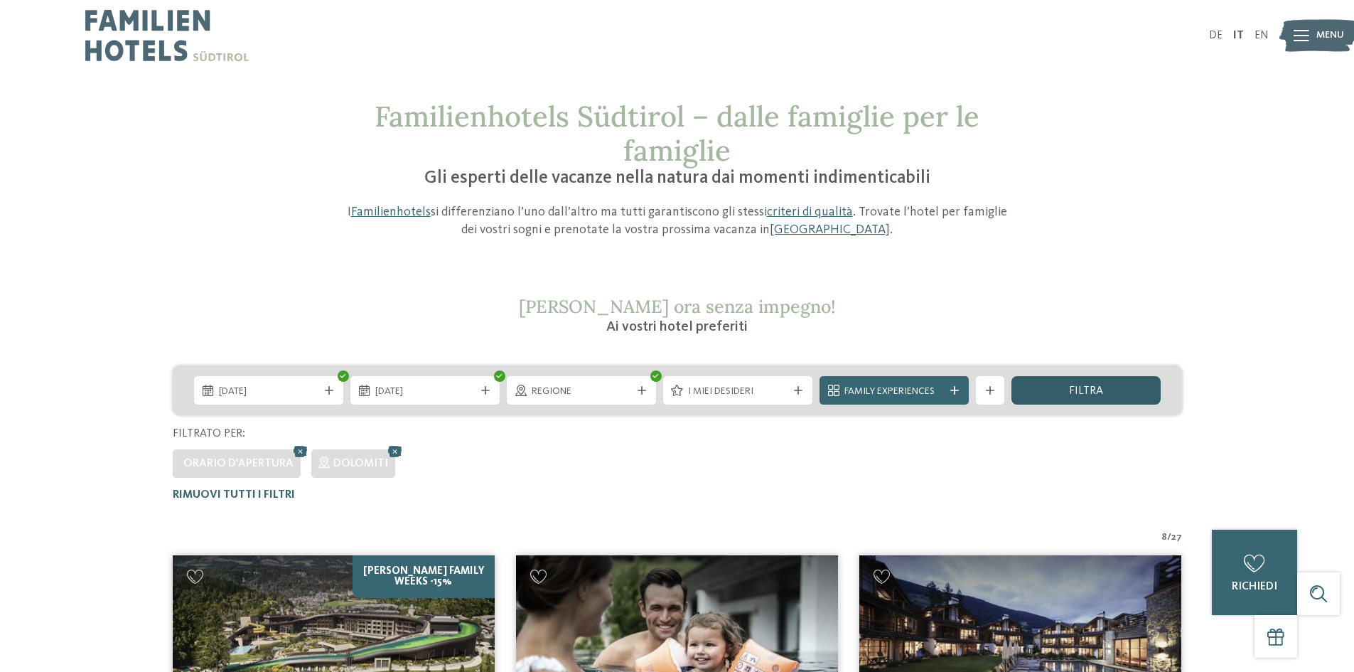
click at [1082, 394] on span "filtra" at bounding box center [1086, 390] width 34 height 11
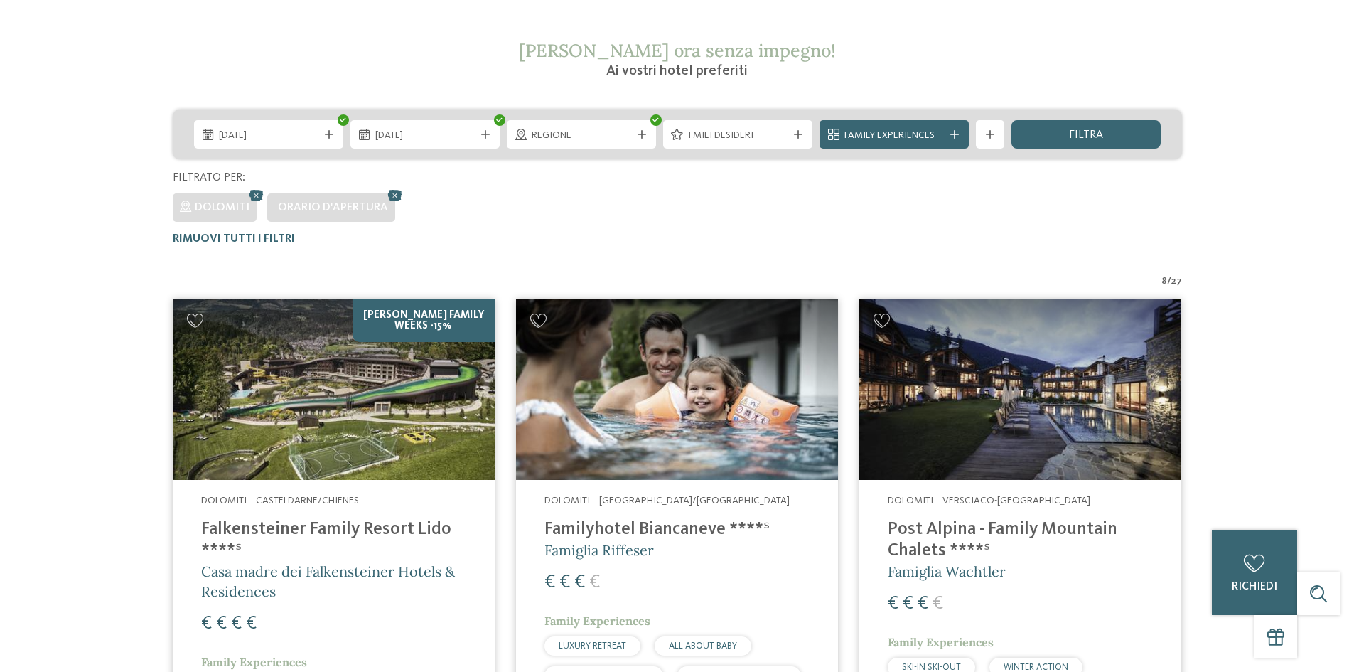
scroll to position [0, 0]
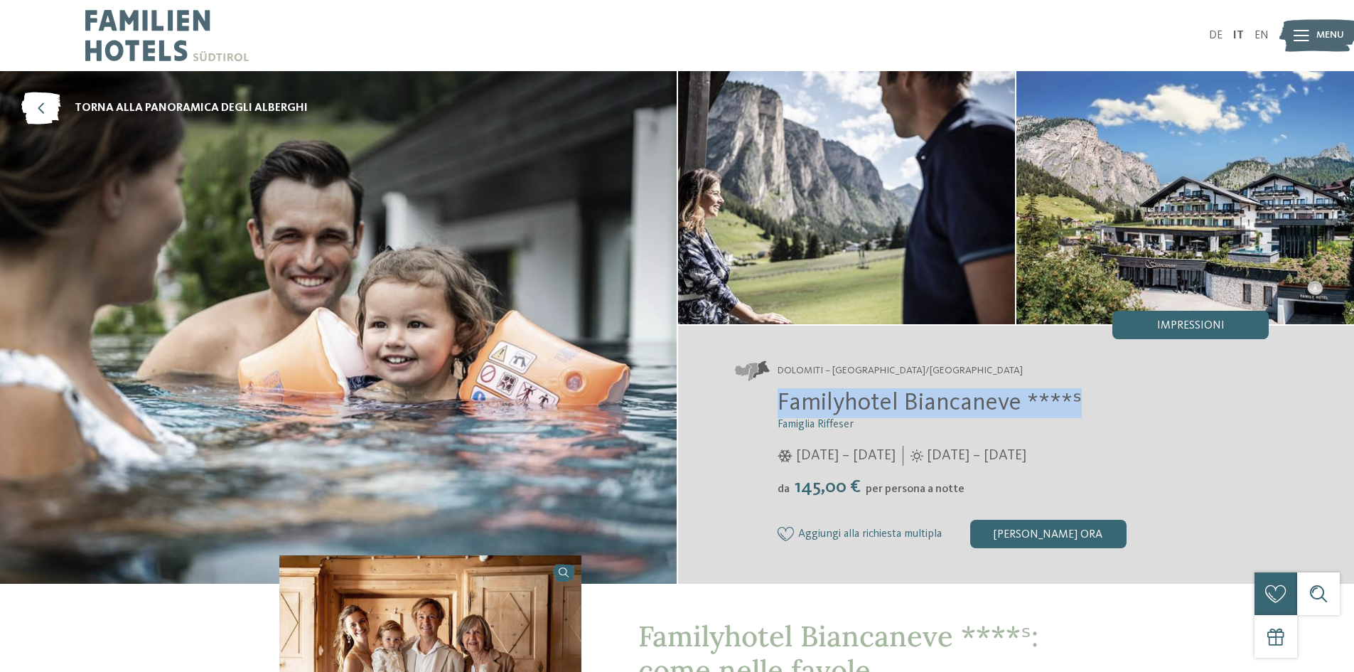
drag, startPoint x: 765, startPoint y: 400, endPoint x: 1082, endPoint y: 404, distance: 317.0
click at [1082, 404] on div "Familyhotel Biancaneve ****ˢ Famiglia Riffeser 05/12/2024 – 30/03/2025 da" at bounding box center [1002, 468] width 534 height 160
copy span "Familyhotel Biancaneve ****ˢ"
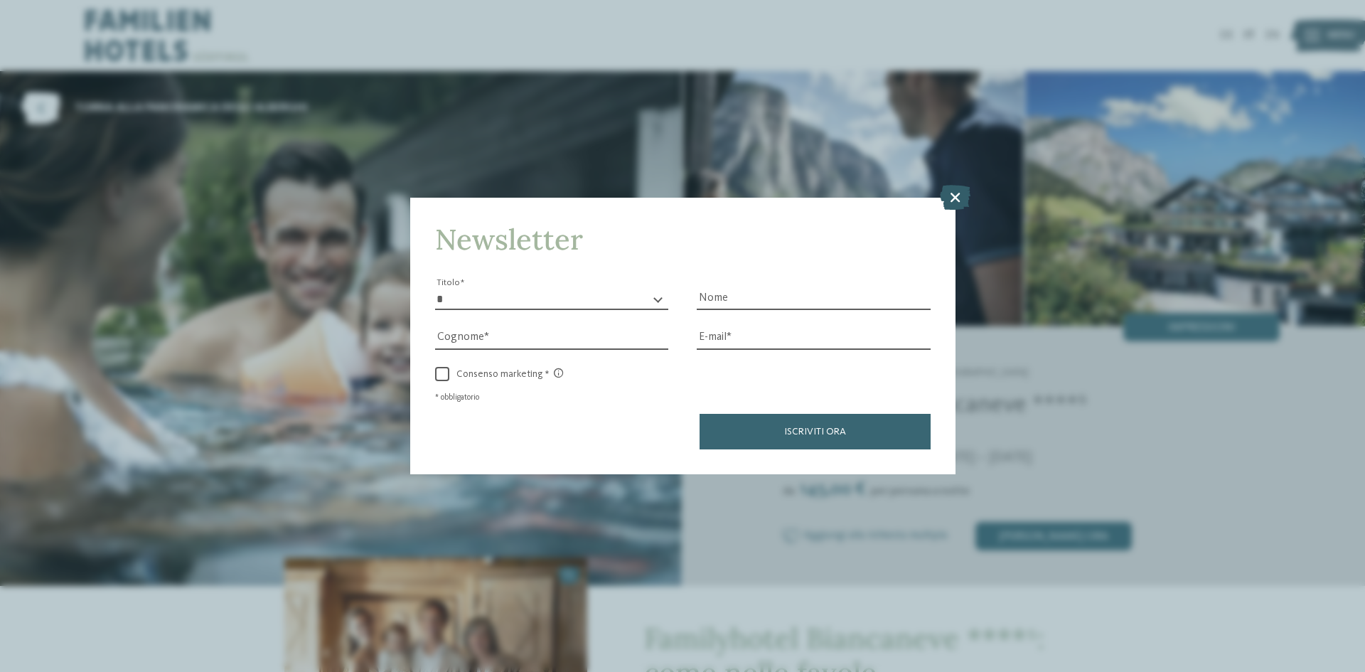
click at [950, 205] on icon at bounding box center [955, 197] width 31 height 25
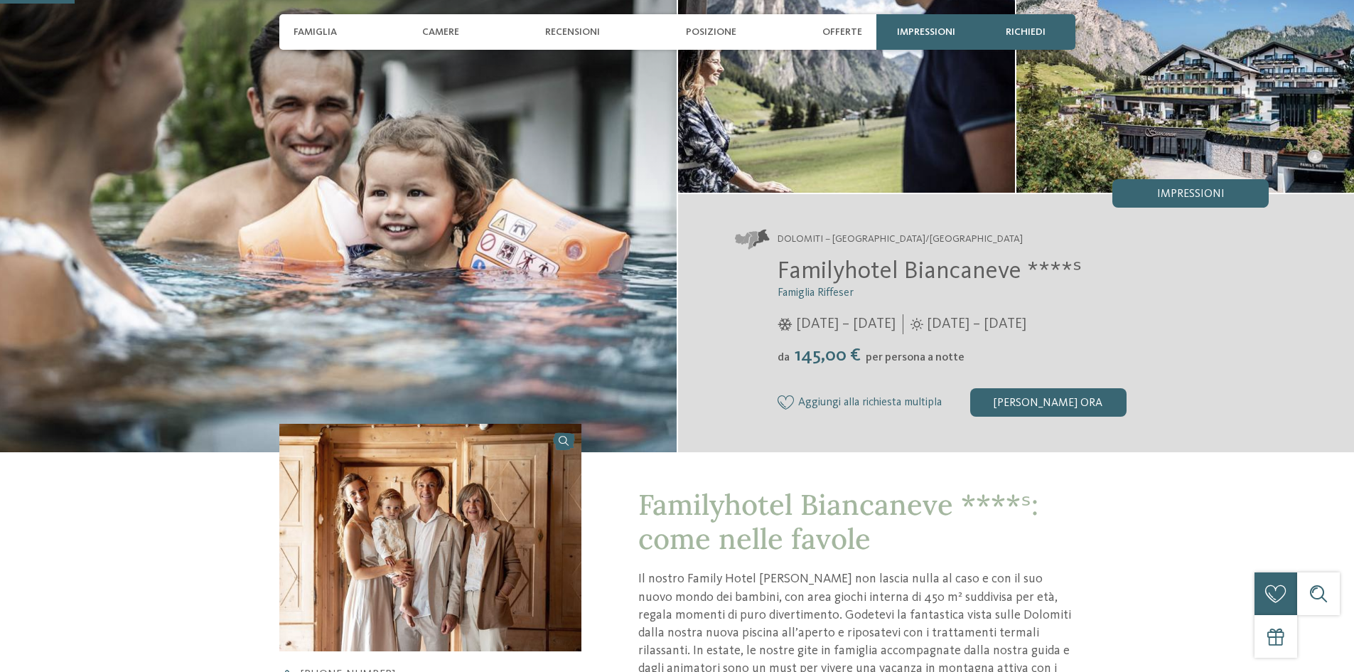
scroll to position [237, 0]
